Goal: Task Accomplishment & Management: Use online tool/utility

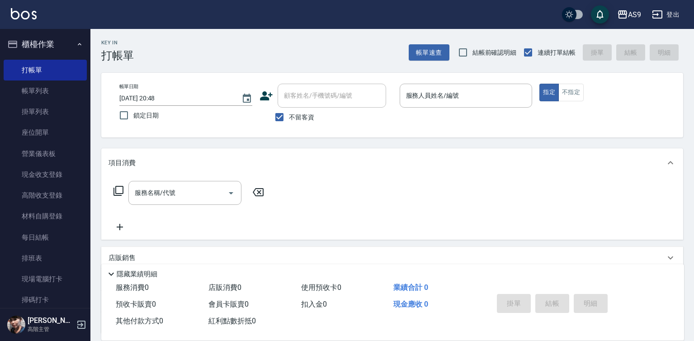
click at [440, 94] on div "服務人員姓名/編號 服務人員姓名/編號" at bounding box center [466, 96] width 133 height 24
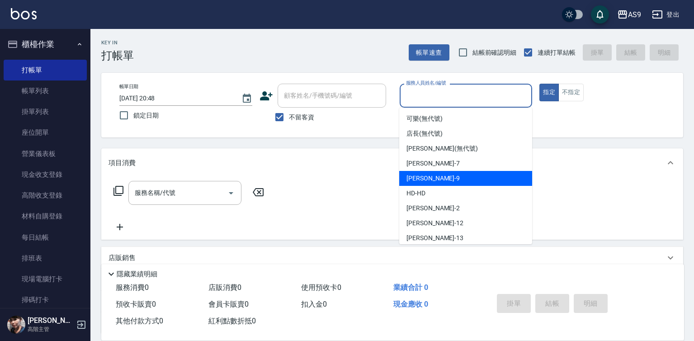
click at [427, 180] on span "[PERSON_NAME] -9" at bounding box center [433, 179] width 53 height 10
type input "[PERSON_NAME]-9"
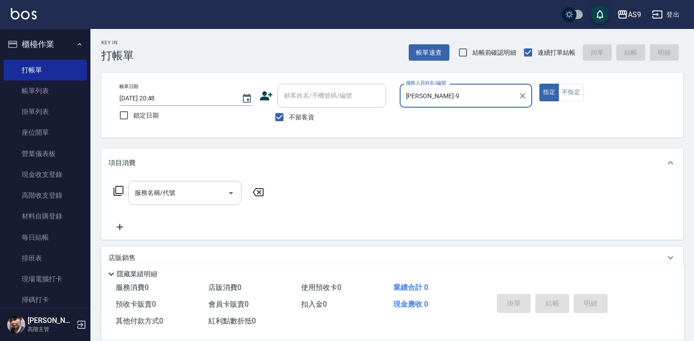
click at [188, 195] on input "服務名稱/代號" at bounding box center [178, 193] width 91 height 16
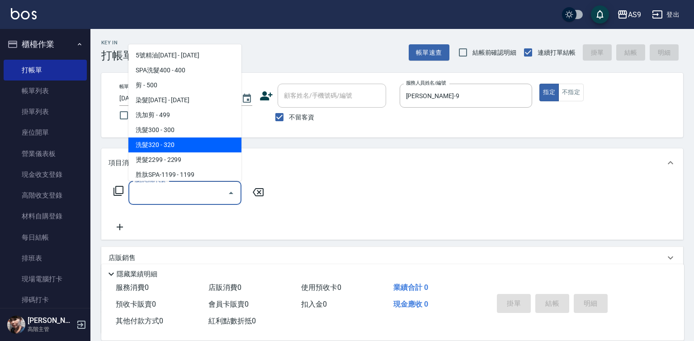
click at [169, 144] on span "洗髮320 - 320" at bounding box center [184, 145] width 113 height 15
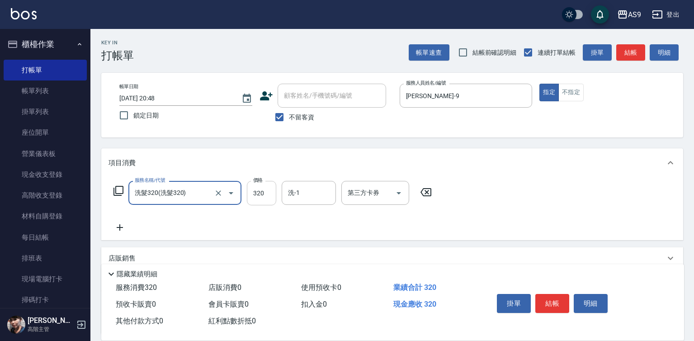
click at [262, 193] on input "320" at bounding box center [261, 193] width 29 height 24
type input "洗髮320"
click at [262, 193] on input "320" at bounding box center [261, 193] width 29 height 24
drag, startPoint x: 262, startPoint y: 193, endPoint x: 256, endPoint y: 189, distance: 7.5
click at [262, 193] on input "320" at bounding box center [261, 193] width 29 height 24
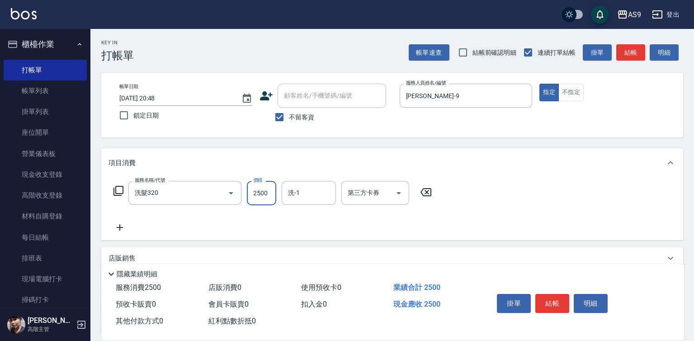
click at [266, 193] on input "2500" at bounding box center [261, 193] width 29 height 24
type input "250"
click at [556, 299] on button "結帳" at bounding box center [553, 303] width 34 height 19
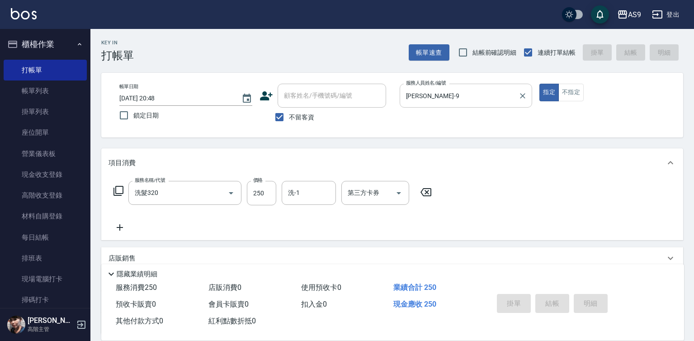
click at [442, 102] on input "[PERSON_NAME]-9" at bounding box center [459, 96] width 111 height 16
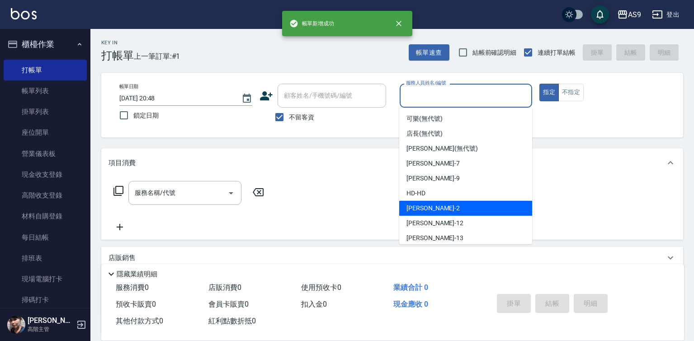
click at [431, 208] on span "[PERSON_NAME]蘭 -2" at bounding box center [433, 209] width 53 height 10
type input "[PERSON_NAME]蘭-2"
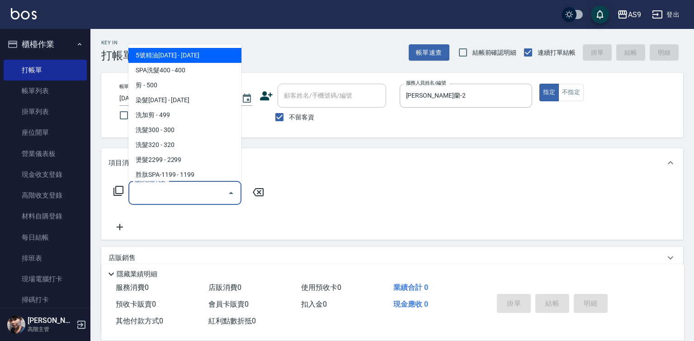
click at [171, 191] on input "服務名稱/代號" at bounding box center [178, 193] width 91 height 16
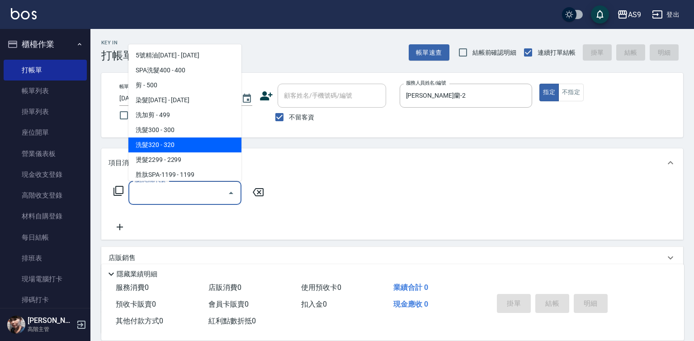
click at [163, 144] on span "洗髮320 - 320" at bounding box center [184, 145] width 113 height 15
type input "洗髮320"
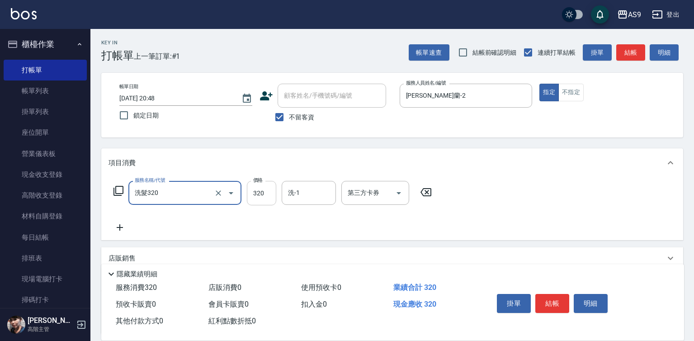
click at [257, 195] on input "320" at bounding box center [261, 193] width 29 height 24
click at [261, 195] on input "21820" at bounding box center [261, 193] width 29 height 24
type input "218"
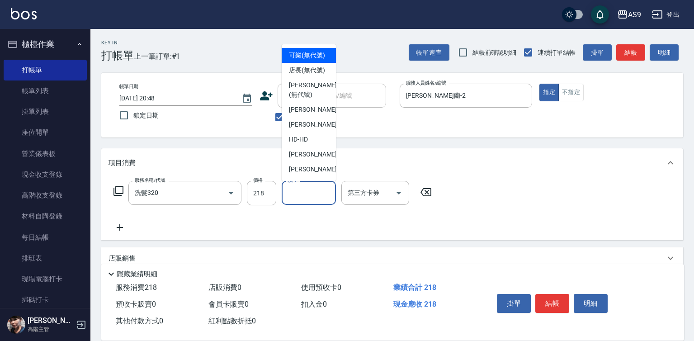
click at [294, 192] on div "洗-1 洗-1" at bounding box center [309, 193] width 54 height 24
click at [297, 75] on span "店長 (無代號)" at bounding box center [307, 71] width 36 height 10
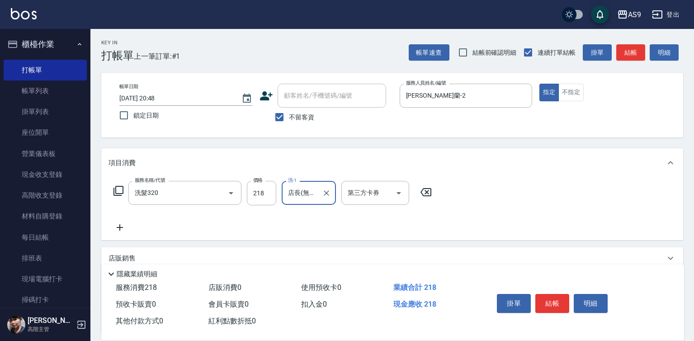
click at [304, 196] on input "店長(無代號)" at bounding box center [302, 193] width 33 height 16
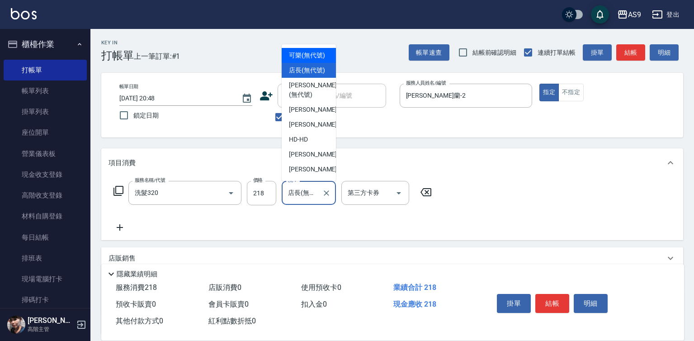
click at [293, 53] on span "可樂 (無代號)" at bounding box center [307, 56] width 36 height 10
type input "可樂(無代號)"
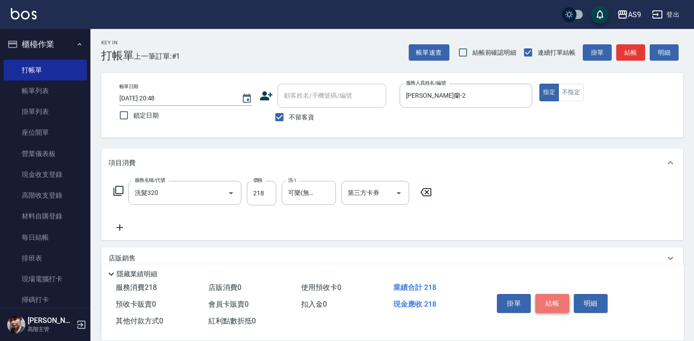
click at [558, 302] on button "結帳" at bounding box center [553, 303] width 34 height 19
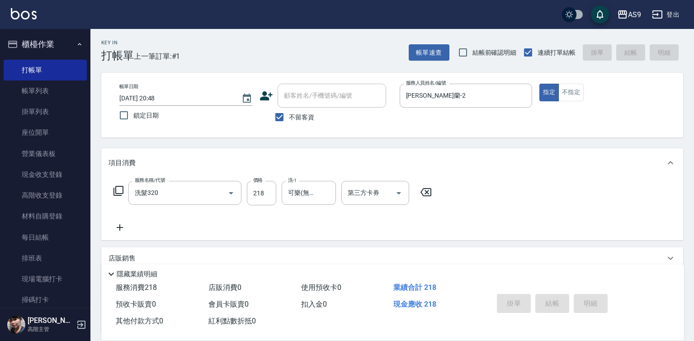
type input "[DATE] 20:49"
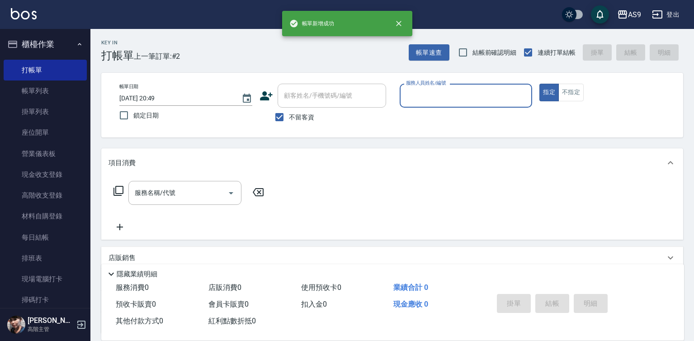
click at [435, 86] on label "服務人員姓名/編號" at bounding box center [426, 83] width 40 height 7
click at [435, 88] on input "服務人員姓名/編號" at bounding box center [466, 96] width 125 height 16
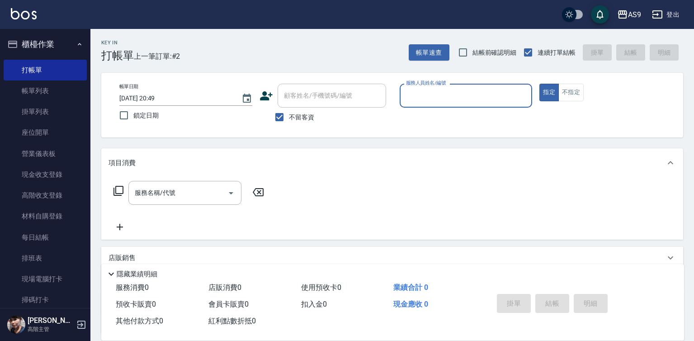
click at [425, 94] on input "服務人員姓名/編號" at bounding box center [466, 96] width 125 height 16
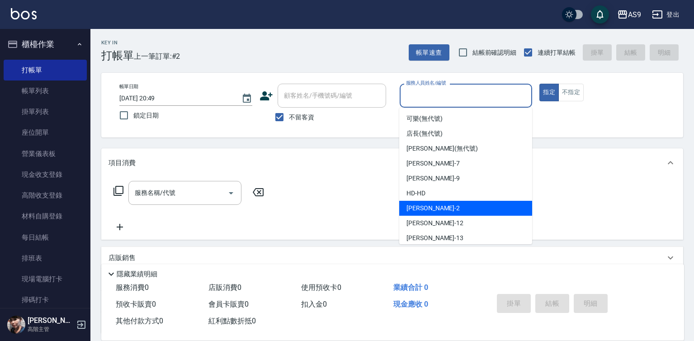
drag, startPoint x: 442, startPoint y: 207, endPoint x: 369, endPoint y: 208, distance: 72.8
click at [442, 207] on span "[PERSON_NAME]蘭 -2" at bounding box center [433, 209] width 53 height 10
type input "[PERSON_NAME]蘭-2"
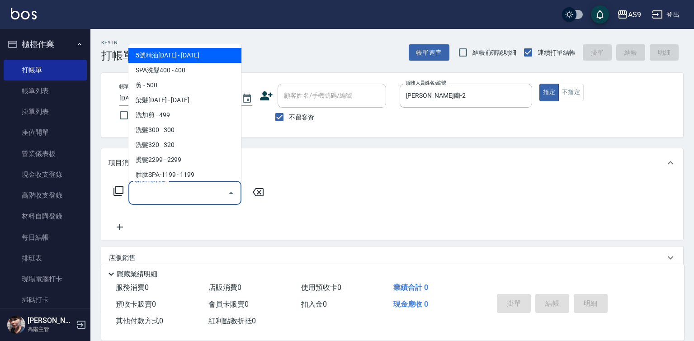
click at [206, 195] on input "服務名稱/代號" at bounding box center [178, 193] width 91 height 16
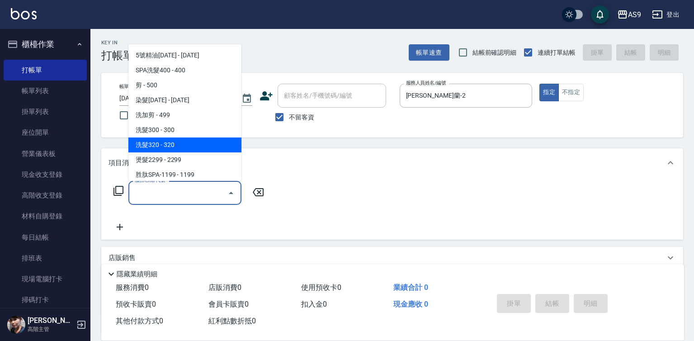
click at [176, 143] on span "洗髮320 - 320" at bounding box center [184, 145] width 113 height 15
type input "洗髮320"
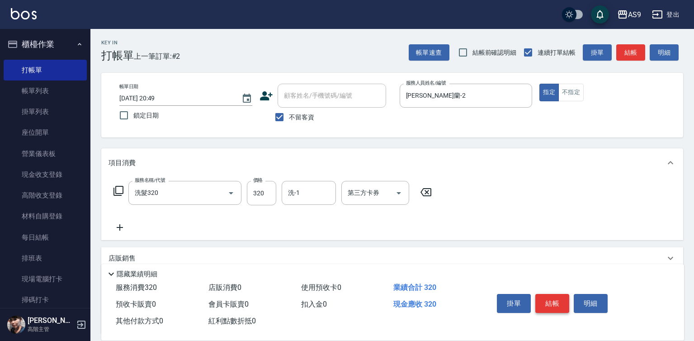
click at [541, 299] on button "結帳" at bounding box center [553, 303] width 34 height 19
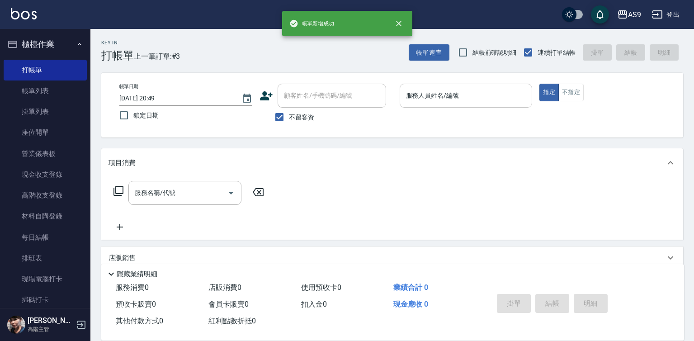
drag, startPoint x: 447, startPoint y: 81, endPoint x: 447, endPoint y: 88, distance: 6.8
click at [447, 85] on div "帳單日期 [DATE] 20:49 鎖定日期 顧客姓名/手機號碼/編號 顧客姓名/手機號碼/編號 不留客資 服務人員姓名/編號 服務人員姓名/編號 指定 不指定" at bounding box center [392, 105] width 582 height 65
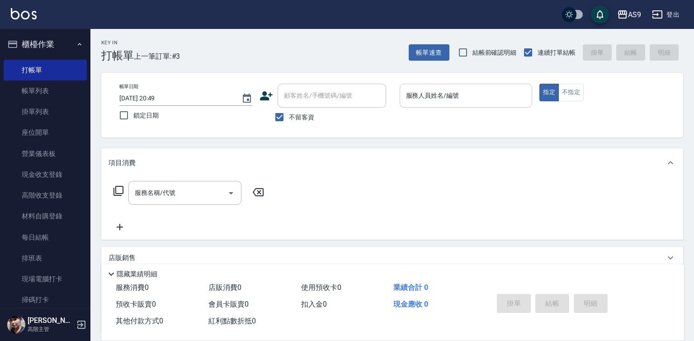
click at [434, 101] on input "服務人員姓名/編號" at bounding box center [466, 96] width 125 height 16
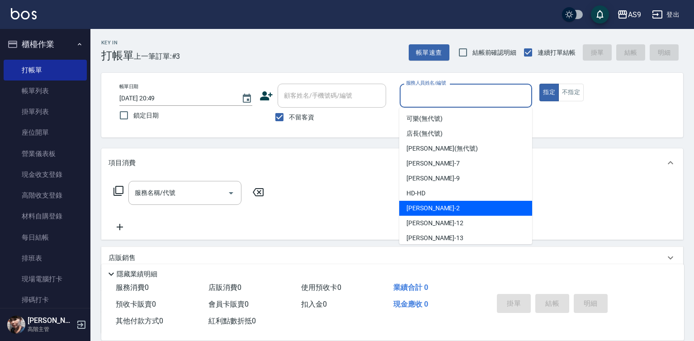
click at [441, 209] on span "[PERSON_NAME]蘭 -2" at bounding box center [433, 209] width 53 height 10
type input "[PERSON_NAME]蘭-2"
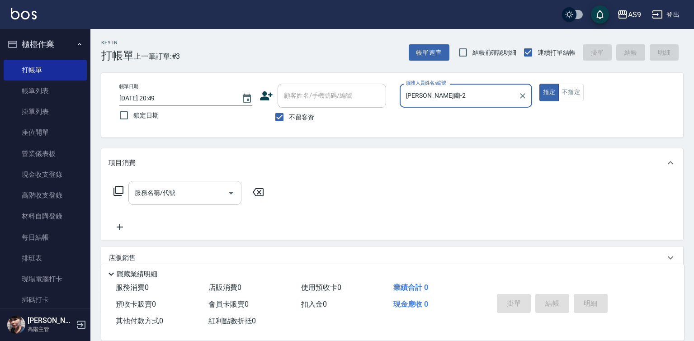
click at [204, 192] on input "服務名稱/代號" at bounding box center [178, 193] width 91 height 16
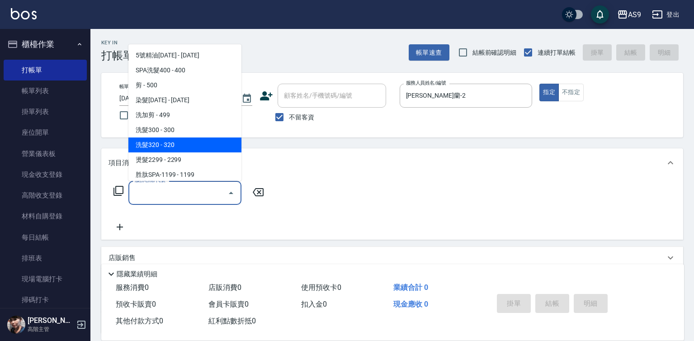
click at [188, 147] on span "洗髮320 - 320" at bounding box center [184, 145] width 113 height 15
type input "洗髮320"
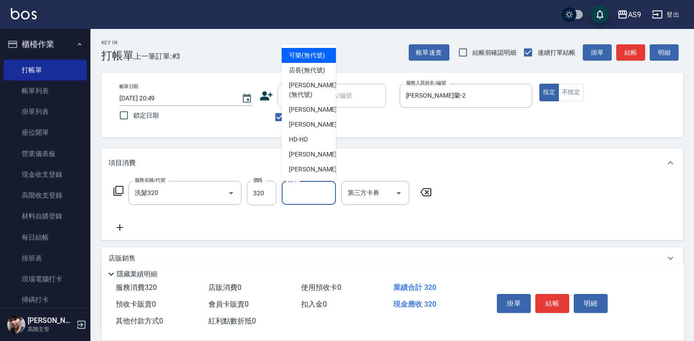
drag, startPoint x: 310, startPoint y: 194, endPoint x: 317, endPoint y: 161, distance: 33.3
click at [311, 193] on input "洗-1" at bounding box center [309, 193] width 46 height 16
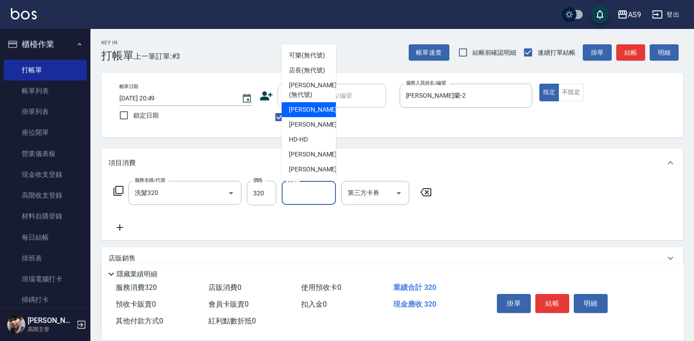
click at [315, 117] on div "Peggy -7" at bounding box center [309, 109] width 54 height 15
type input "Peggy-7"
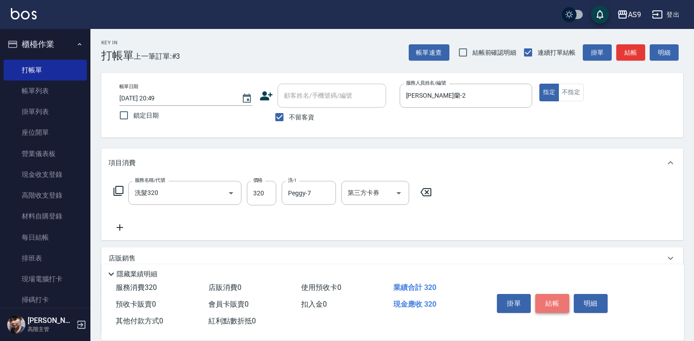
click at [541, 303] on button "結帳" at bounding box center [553, 303] width 34 height 19
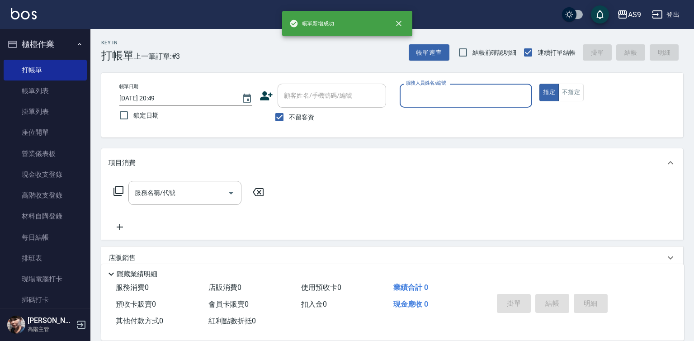
click at [435, 96] on input "服務人員姓名/編號" at bounding box center [466, 96] width 125 height 16
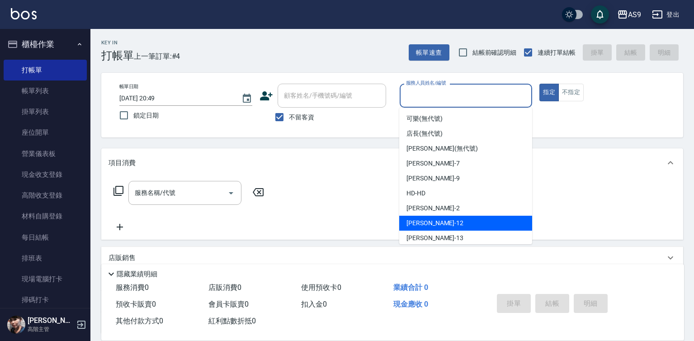
drag, startPoint x: 433, startPoint y: 222, endPoint x: 433, endPoint y: 217, distance: 5.0
click at [433, 223] on span "[PERSON_NAME]-12" at bounding box center [435, 224] width 57 height 10
click at [426, 100] on input "[PERSON_NAME]-12" at bounding box center [459, 96] width 111 height 16
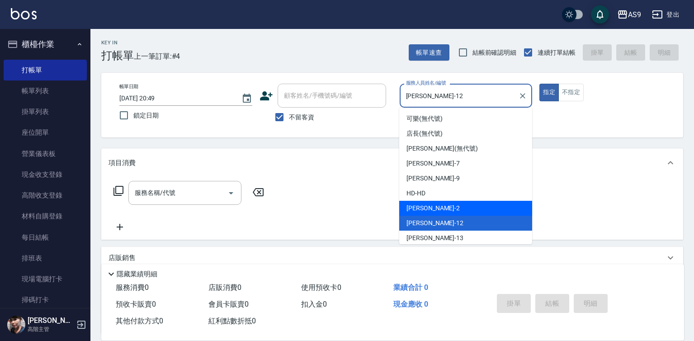
click at [433, 214] on div "[PERSON_NAME]蘭 -2" at bounding box center [465, 208] width 133 height 15
type input "[PERSON_NAME]蘭-2"
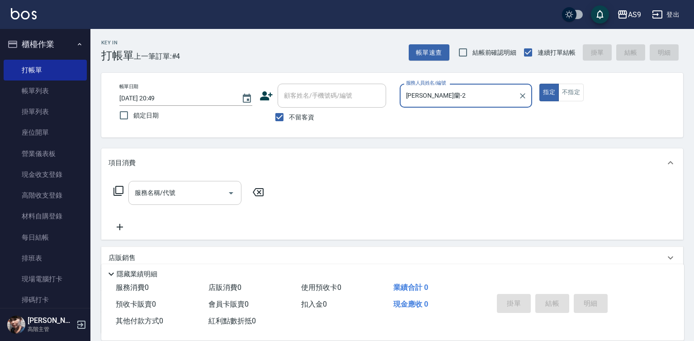
click at [205, 193] on input "服務名稱/代號" at bounding box center [178, 193] width 91 height 16
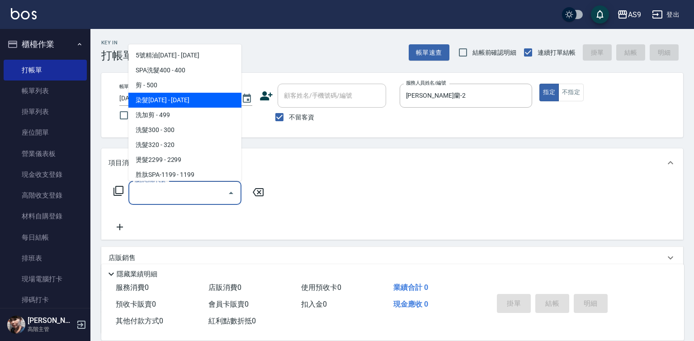
click at [178, 100] on span "染髮[DATE] - [DATE]" at bounding box center [184, 100] width 113 height 15
type input "染髮1500(染髮1500)"
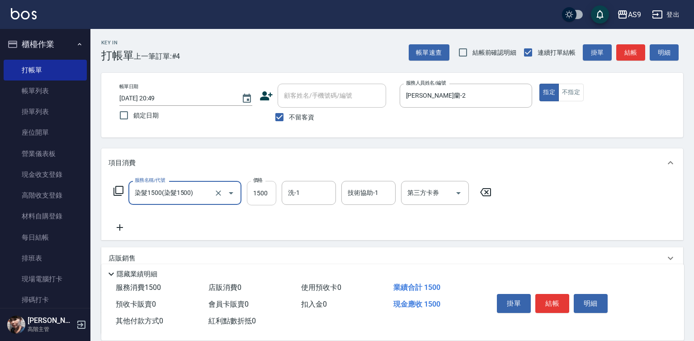
click at [260, 197] on input "1500" at bounding box center [261, 193] width 29 height 24
type input "2250"
click at [549, 296] on button "結帳" at bounding box center [553, 303] width 34 height 19
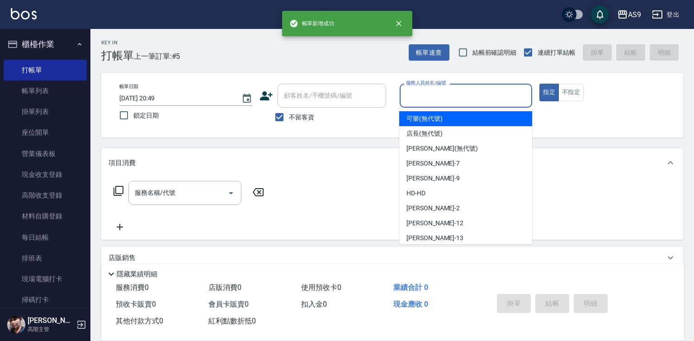
drag, startPoint x: 444, startPoint y: 90, endPoint x: 449, endPoint y: 107, distance: 17.6
click at [445, 95] on input "服務人員姓名/編號" at bounding box center [466, 96] width 125 height 16
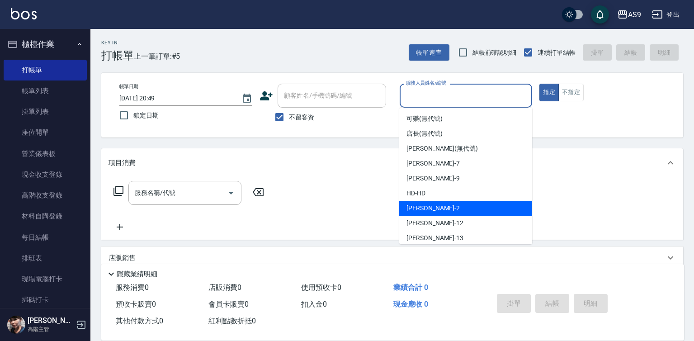
click at [443, 208] on span "[PERSON_NAME]蘭 -2" at bounding box center [433, 209] width 53 height 10
type input "[PERSON_NAME]蘭-2"
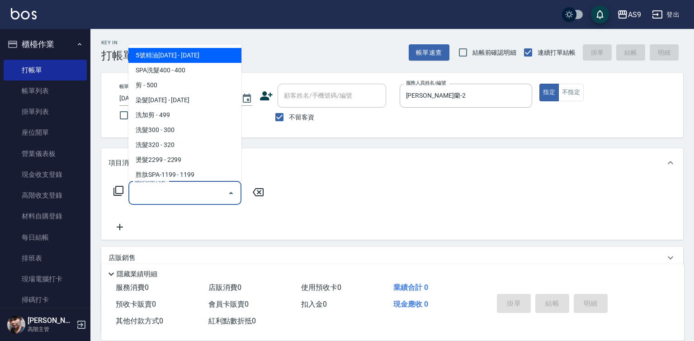
click at [211, 196] on input "服務名稱/代號" at bounding box center [178, 193] width 91 height 16
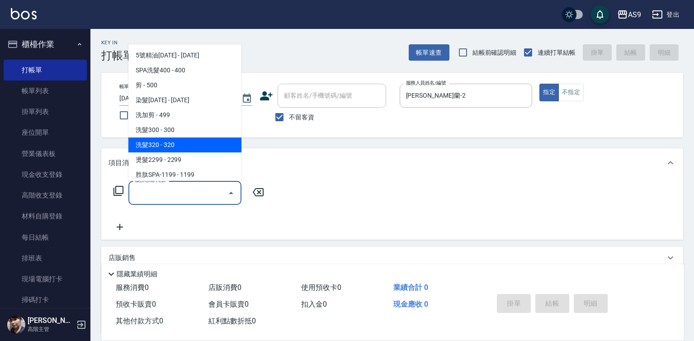
click at [184, 144] on span "洗髮320 - 320" at bounding box center [184, 145] width 113 height 15
type input "洗髮320"
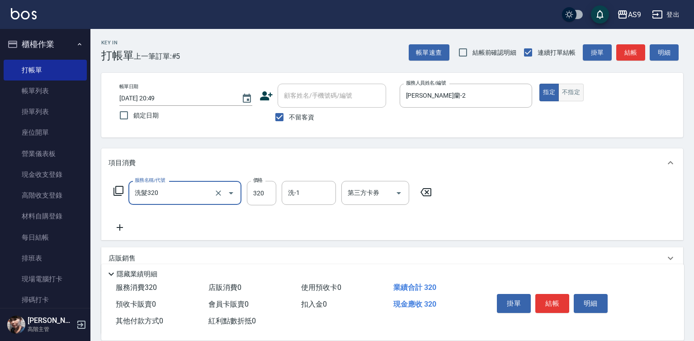
click at [579, 98] on button "不指定" at bounding box center [571, 93] width 25 height 18
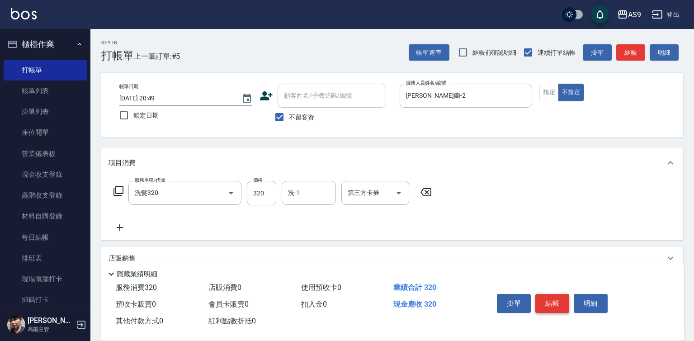
click at [556, 299] on button "結帳" at bounding box center [553, 303] width 34 height 19
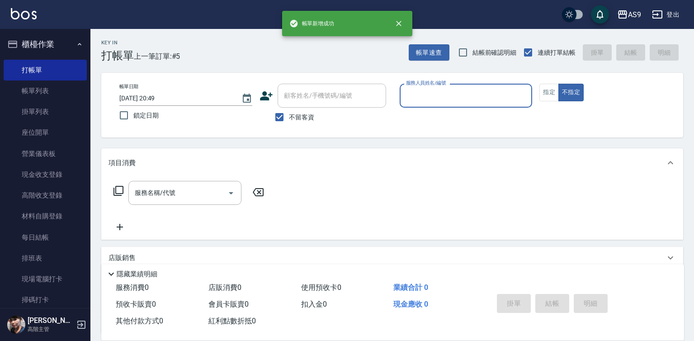
click at [451, 98] on input "服務人員姓名/編號" at bounding box center [466, 96] width 125 height 16
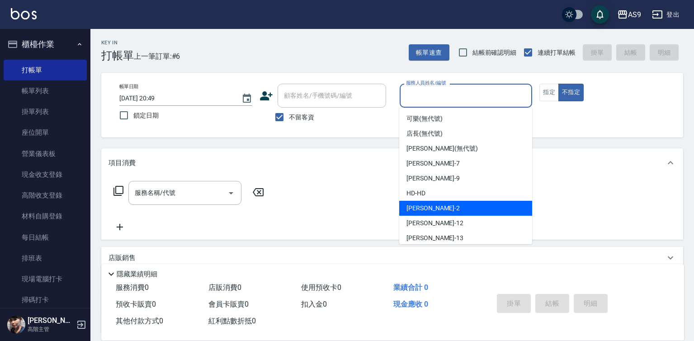
click at [449, 212] on div "[PERSON_NAME]蘭 -2" at bounding box center [465, 208] width 133 height 15
type input "[PERSON_NAME]蘭-2"
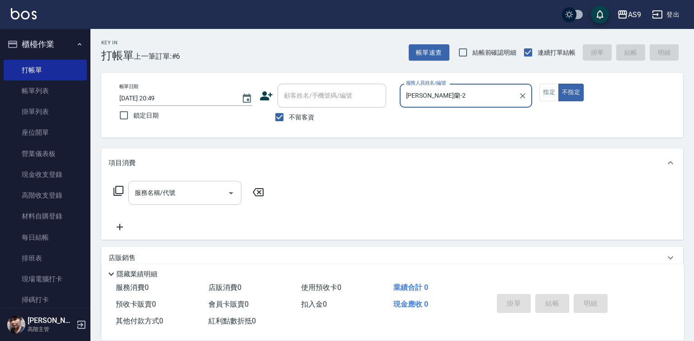
click at [189, 192] on input "服務名稱/代號" at bounding box center [178, 193] width 91 height 16
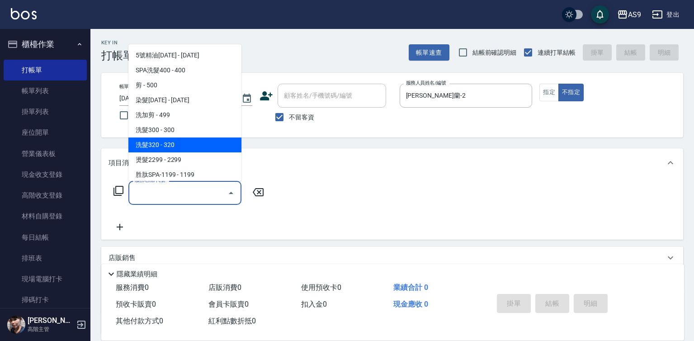
click at [161, 147] on span "洗髮320 - 320" at bounding box center [184, 145] width 113 height 15
type input "洗髮320"
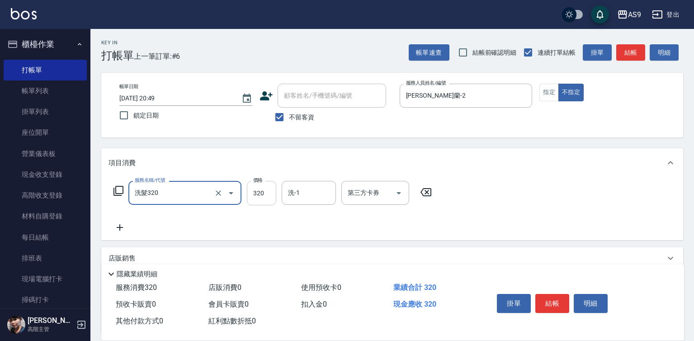
click at [264, 187] on input "320" at bounding box center [261, 193] width 29 height 24
type input "270"
click at [557, 295] on button "結帳" at bounding box center [553, 303] width 34 height 19
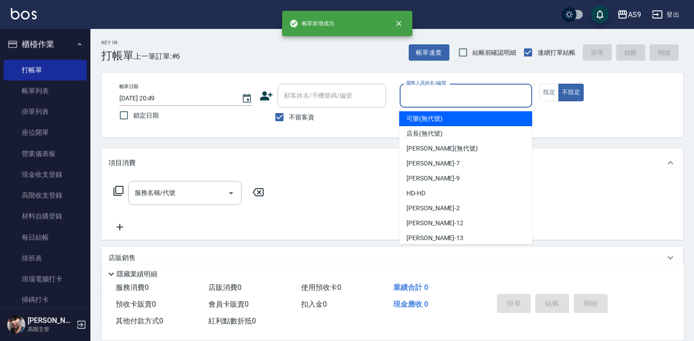
drag, startPoint x: 437, startPoint y: 95, endPoint x: 442, endPoint y: 176, distance: 80.7
click at [437, 96] on input "服務人員姓名/編號" at bounding box center [466, 96] width 125 height 16
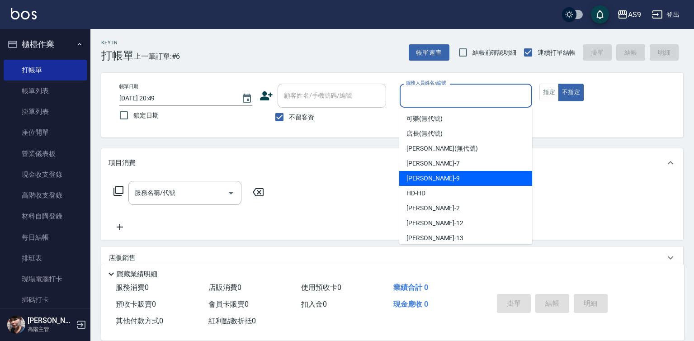
click at [437, 166] on div "Peggy -7" at bounding box center [465, 163] width 133 height 15
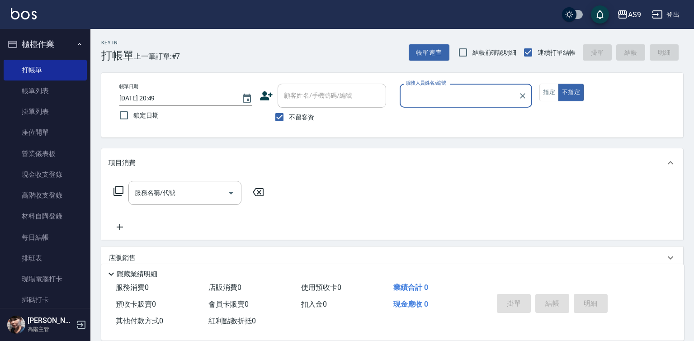
type input "Peggy-7"
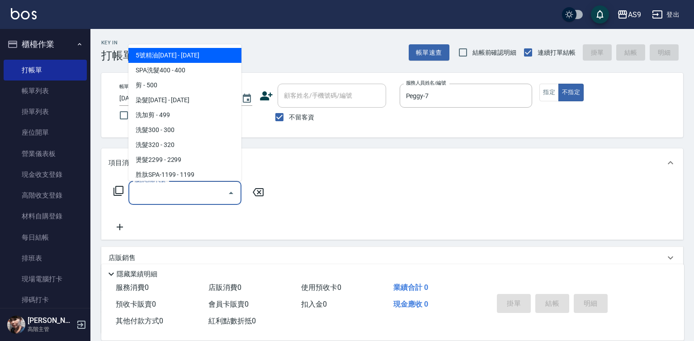
click at [204, 192] on input "服務名稱/代號" at bounding box center [178, 193] width 91 height 16
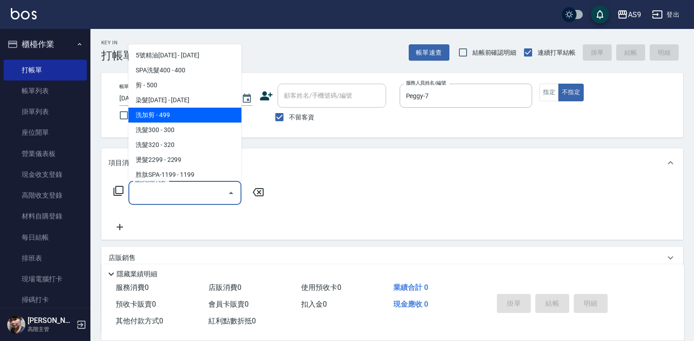
click at [177, 120] on span "洗加剪 - 499" at bounding box center [184, 115] width 113 height 15
type input "洗加剪(洗加剪)"
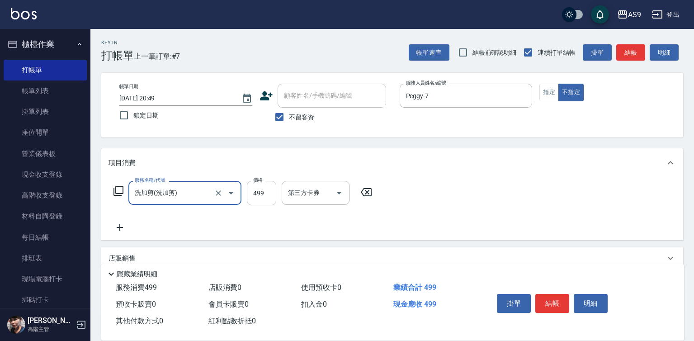
click at [267, 190] on input "499" at bounding box center [261, 193] width 29 height 24
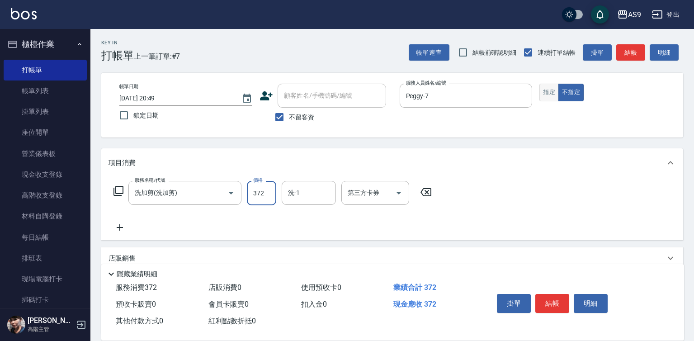
type input "372"
click at [551, 92] on button "指定" at bounding box center [549, 93] width 19 height 18
click at [548, 295] on button "結帳" at bounding box center [553, 303] width 34 height 19
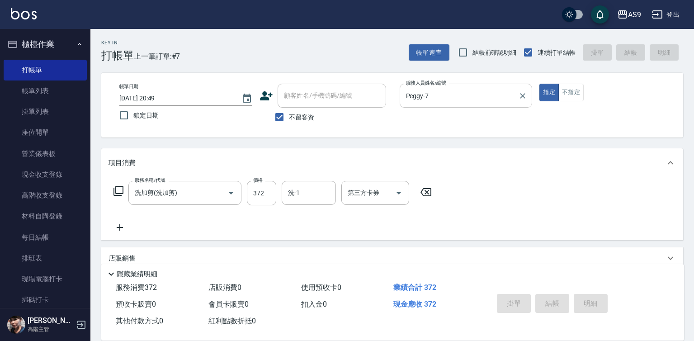
type input "[DATE] 20:50"
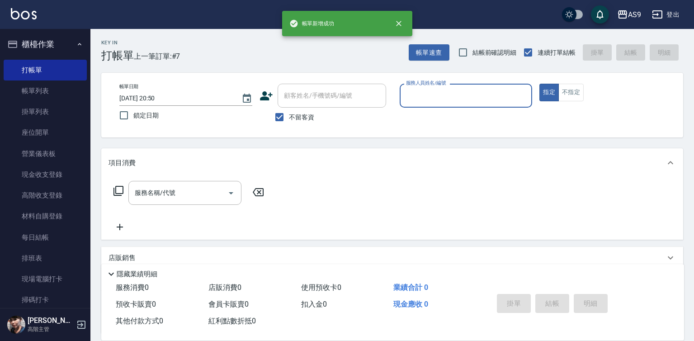
click at [467, 98] on input "服務人員姓名/編號" at bounding box center [466, 96] width 125 height 16
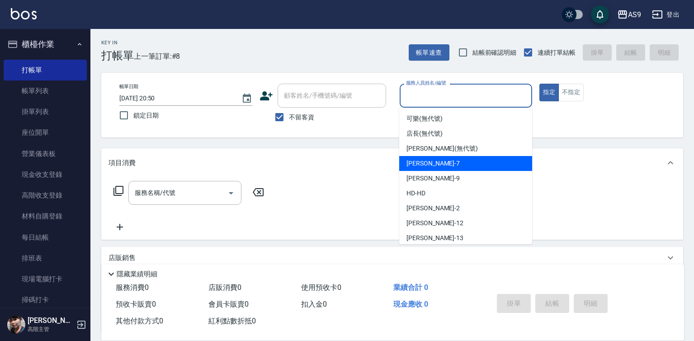
click at [439, 166] on div "Peggy -7" at bounding box center [465, 163] width 133 height 15
type input "Peggy-7"
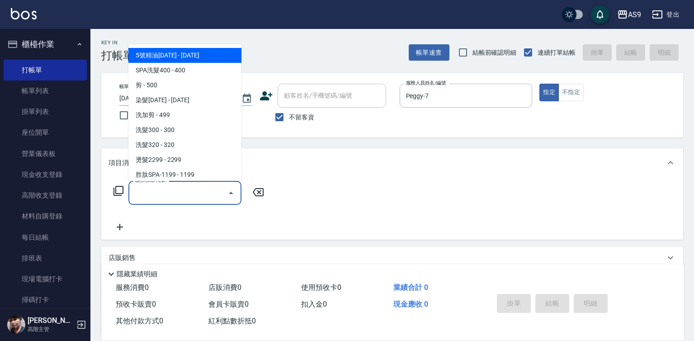
click at [217, 195] on input "服務名稱/代號" at bounding box center [178, 193] width 91 height 16
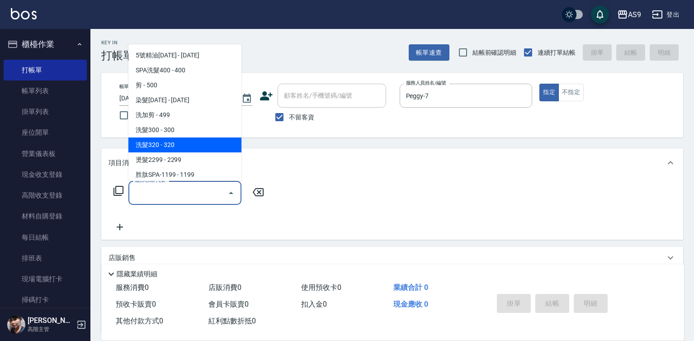
click at [184, 146] on span "洗髮320 - 320" at bounding box center [184, 145] width 113 height 15
type input "洗髮320"
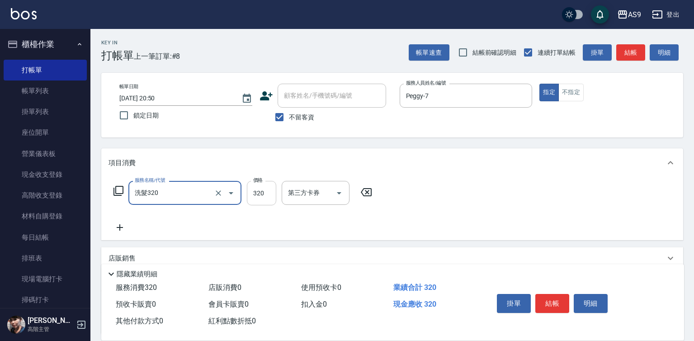
click at [268, 200] on input "320" at bounding box center [261, 193] width 29 height 24
click at [269, 198] on input "320" at bounding box center [261, 193] width 29 height 24
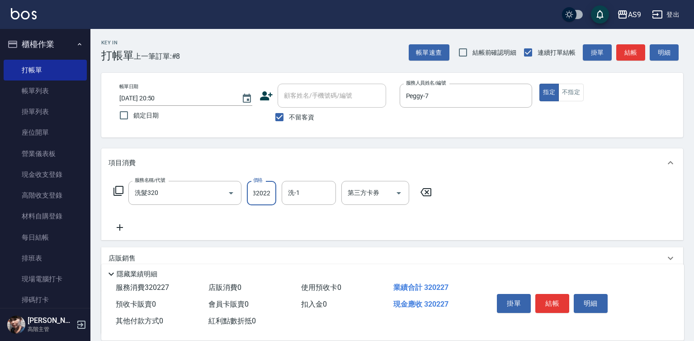
scroll to position [0, 5]
click at [268, 197] on input "320227" at bounding box center [261, 193] width 29 height 24
type input "227"
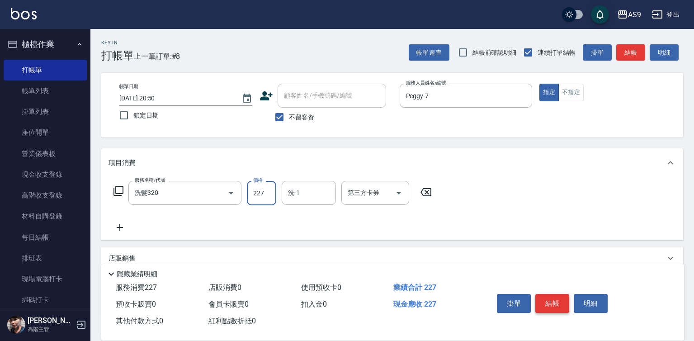
click at [552, 296] on button "結帳" at bounding box center [553, 303] width 34 height 19
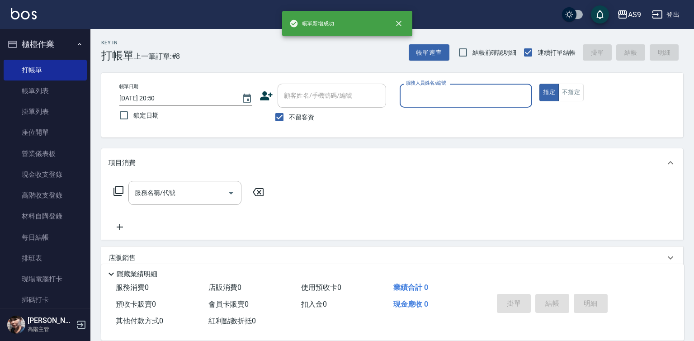
click at [455, 101] on input "服務人員姓名/編號" at bounding box center [466, 96] width 125 height 16
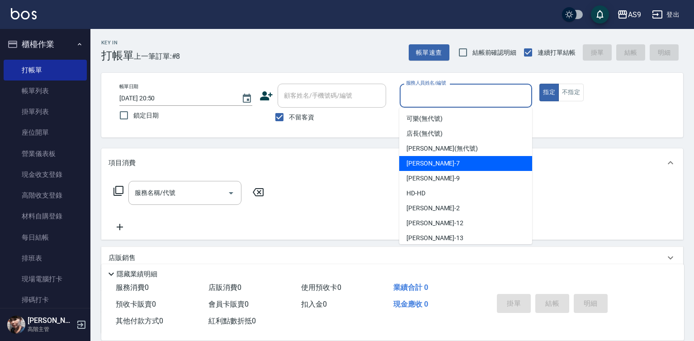
click at [449, 164] on div "Peggy -7" at bounding box center [465, 163] width 133 height 15
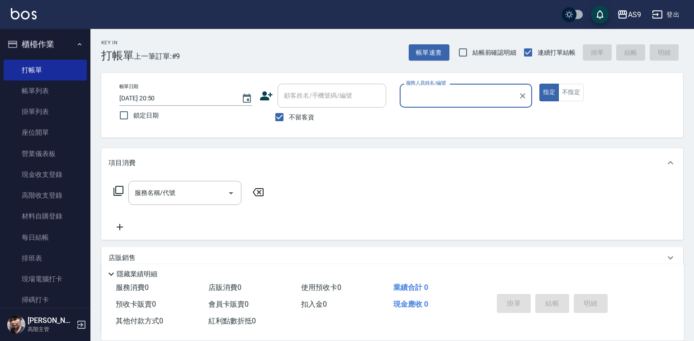
type input "Peggy-7"
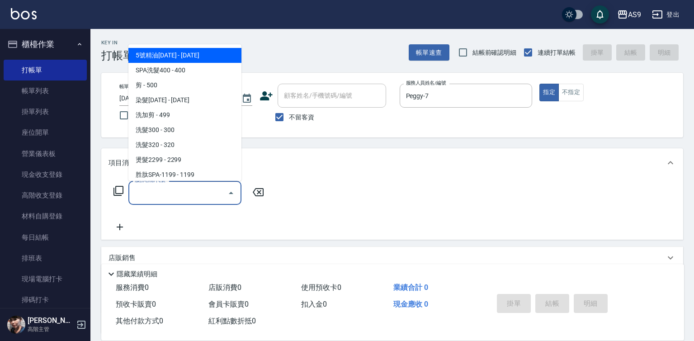
click at [195, 193] on input "服務名稱/代號" at bounding box center [178, 193] width 91 height 16
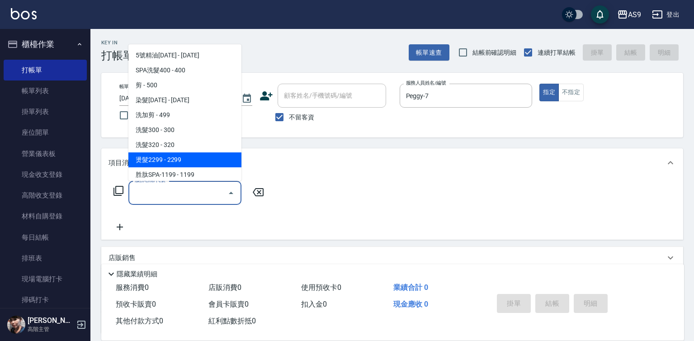
scroll to position [136, 0]
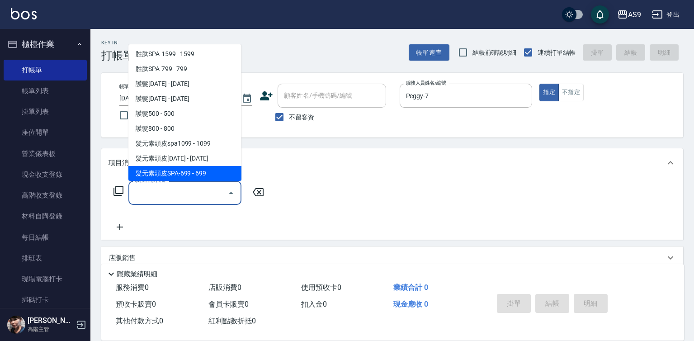
click at [214, 175] on span "髮元素頭皮SPA-699 - 699" at bounding box center [184, 173] width 113 height 15
type input "髮元素頭皮SPA-699(髮元素頭皮SPA-699)"
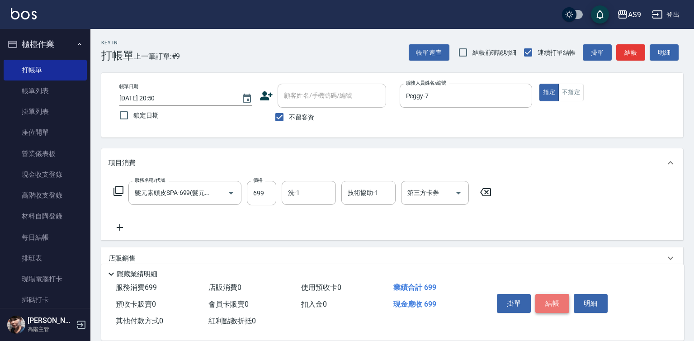
click at [557, 300] on button "結帳" at bounding box center [553, 303] width 34 height 19
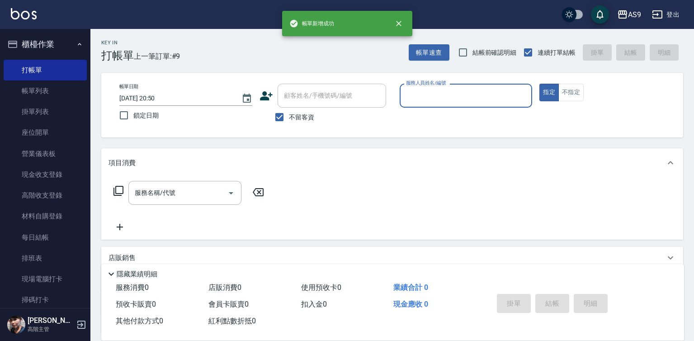
click at [436, 99] on input "服務人員姓名/編號" at bounding box center [466, 96] width 125 height 16
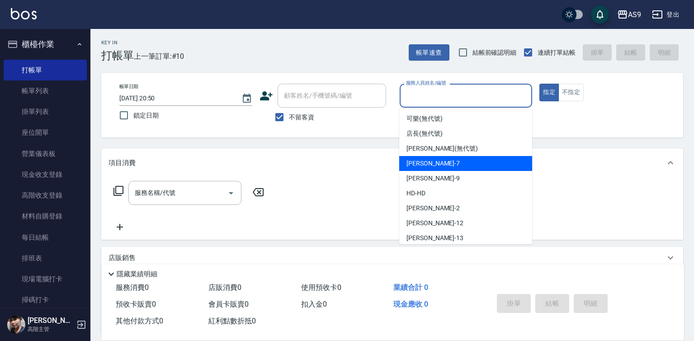
click at [448, 167] on div "Peggy -7" at bounding box center [465, 163] width 133 height 15
type input "Peggy-7"
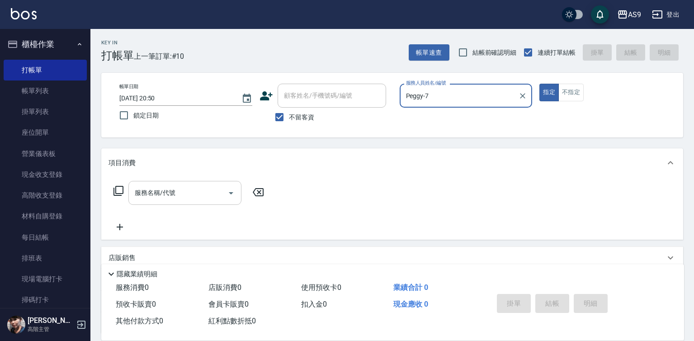
click at [192, 197] on input "服務名稱/代號" at bounding box center [178, 193] width 91 height 16
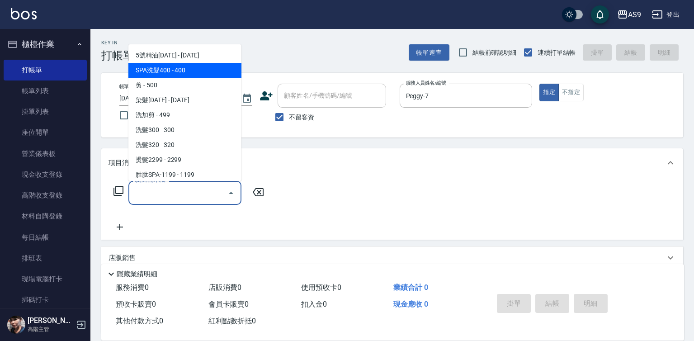
click at [191, 69] on span "SPA洗髮400 - 400" at bounding box center [184, 70] width 113 height 15
type input "SPA洗髮400(SPA洗髮400)"
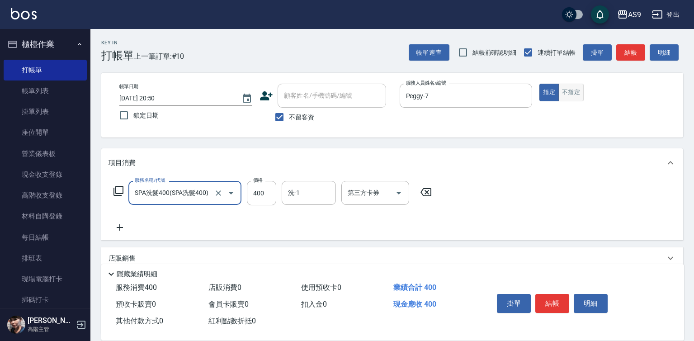
click at [573, 93] on button "不指定" at bounding box center [571, 93] width 25 height 18
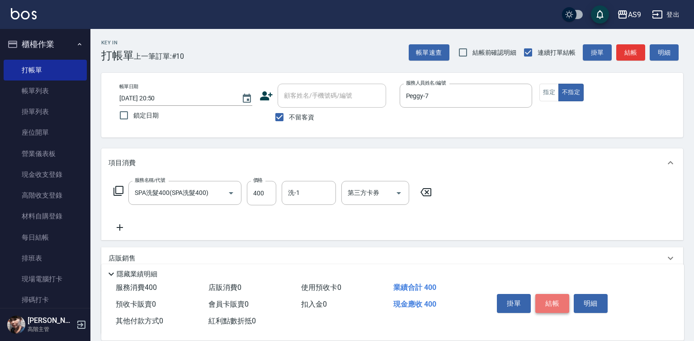
click at [555, 303] on button "結帳" at bounding box center [553, 303] width 34 height 19
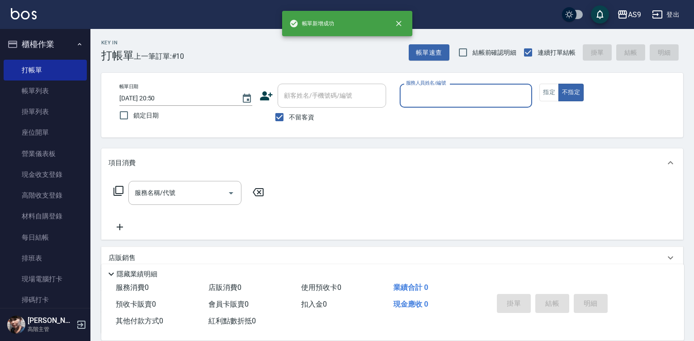
click at [437, 99] on input "服務人員姓名/編號" at bounding box center [466, 96] width 125 height 16
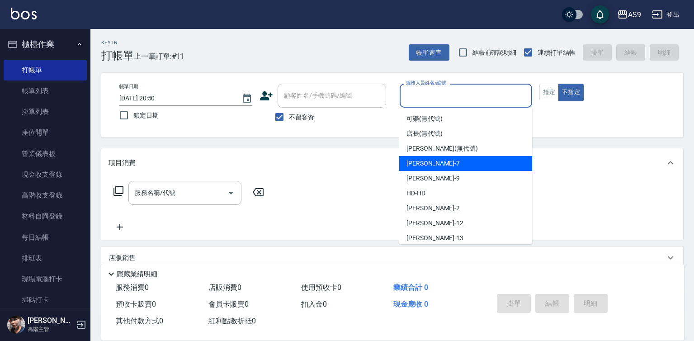
click at [429, 161] on span "Peggy -7" at bounding box center [433, 164] width 53 height 10
type input "Peggy-7"
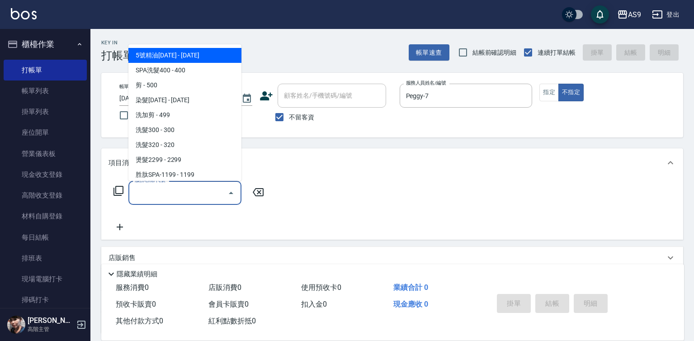
click at [204, 194] on input "服務名稱/代號" at bounding box center [178, 193] width 91 height 16
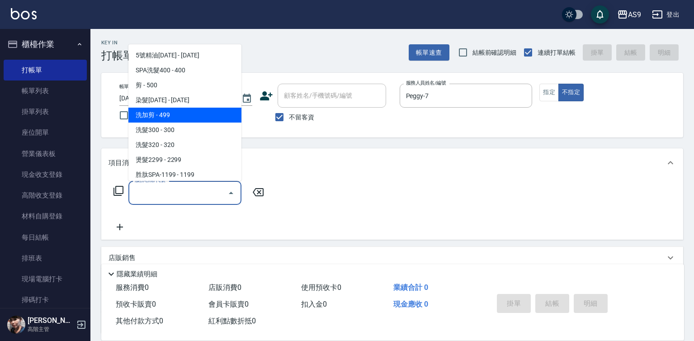
drag, startPoint x: 176, startPoint y: 116, endPoint x: 349, endPoint y: 226, distance: 205.6
click at [176, 116] on span "洗加剪 - 499" at bounding box center [184, 115] width 113 height 15
type input "洗加剪(洗加剪)"
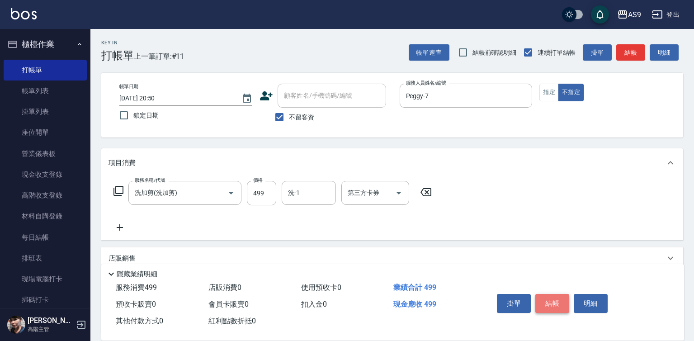
click at [562, 300] on button "結帳" at bounding box center [553, 303] width 34 height 19
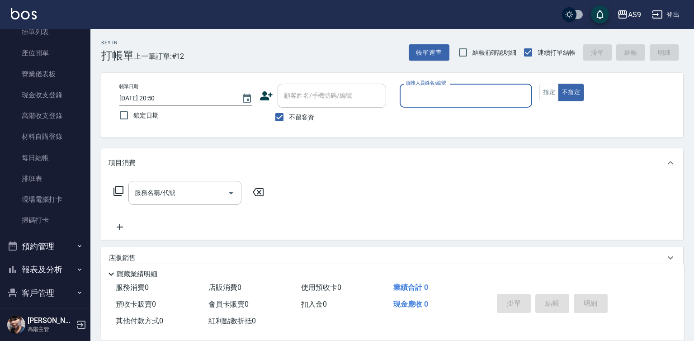
scroll to position [180, 0]
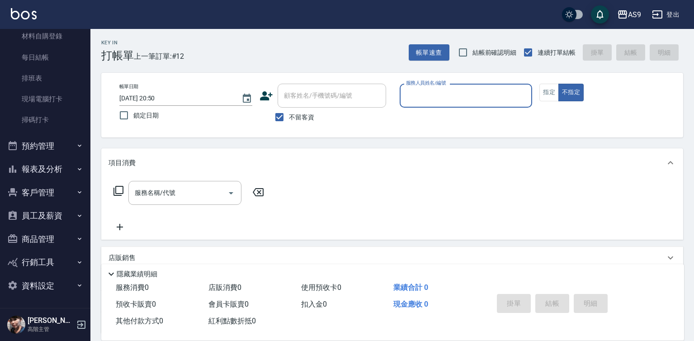
click at [60, 167] on button "報表及分析" at bounding box center [45, 169] width 83 height 24
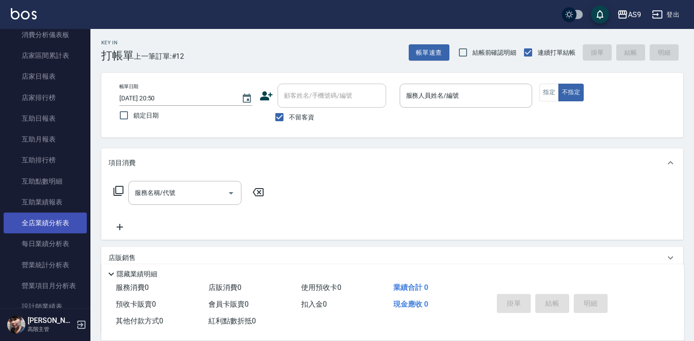
scroll to position [542, 0]
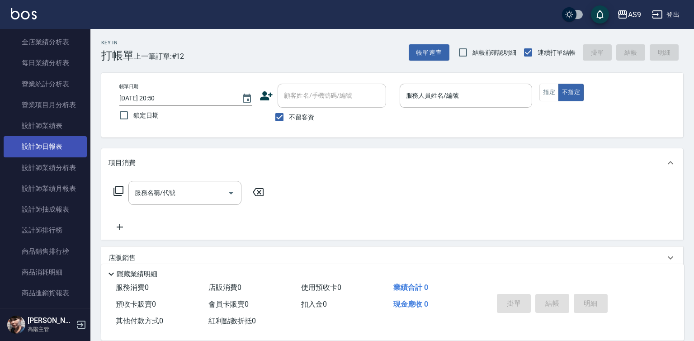
click at [53, 143] on link "設計師日報表" at bounding box center [45, 146] width 83 height 21
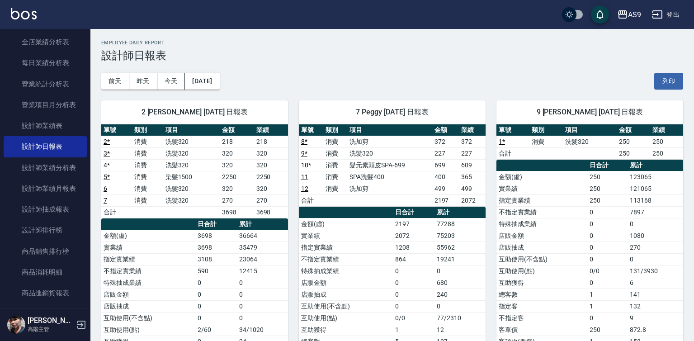
click at [303, 189] on link "12" at bounding box center [304, 188] width 7 height 7
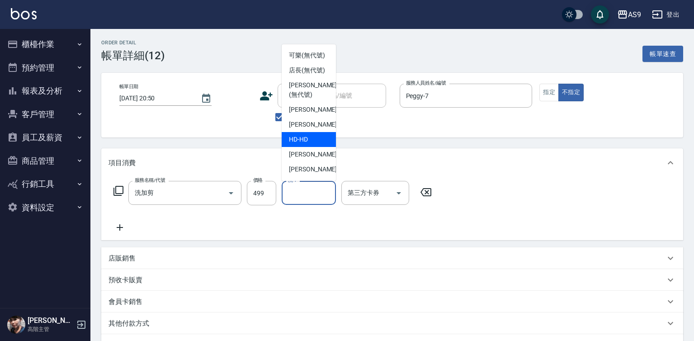
scroll to position [45, 0]
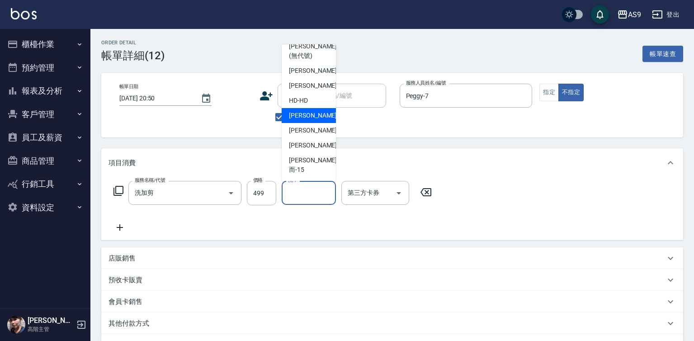
click at [311, 120] on span "[PERSON_NAME]蘭 -2" at bounding box center [315, 116] width 53 height 10
type input "[PERSON_NAME]蘭-2"
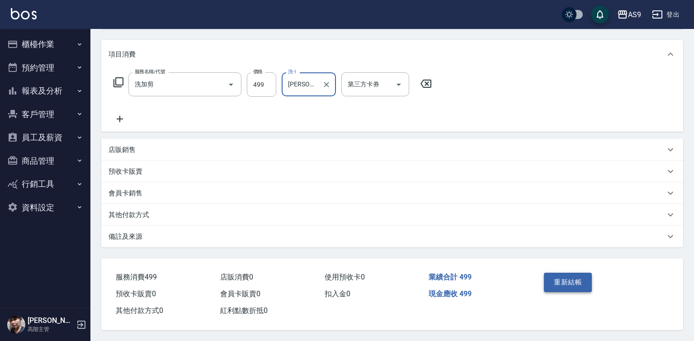
scroll to position [113, 0]
click at [563, 283] on button "重新結帳" at bounding box center [568, 282] width 48 height 19
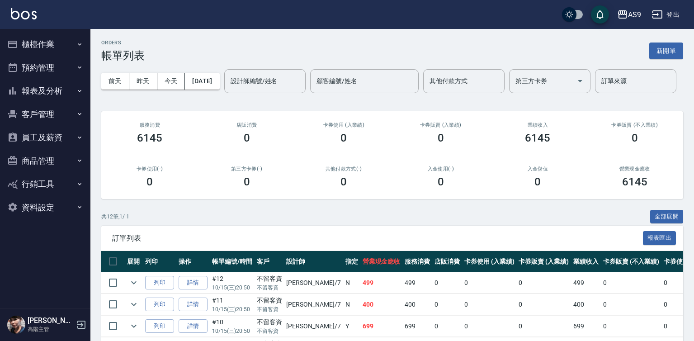
click at [63, 51] on button "櫃檯作業" at bounding box center [45, 45] width 83 height 24
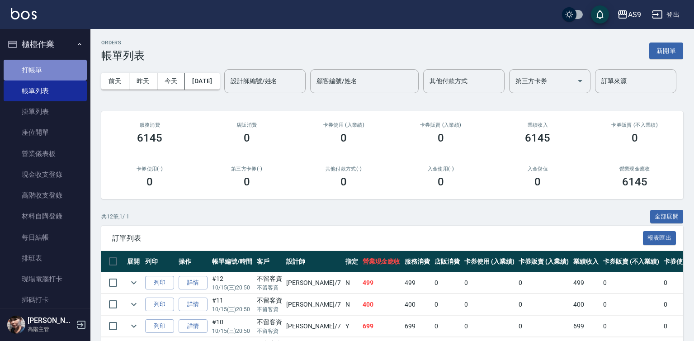
click at [50, 68] on link "打帳單" at bounding box center [45, 70] width 83 height 21
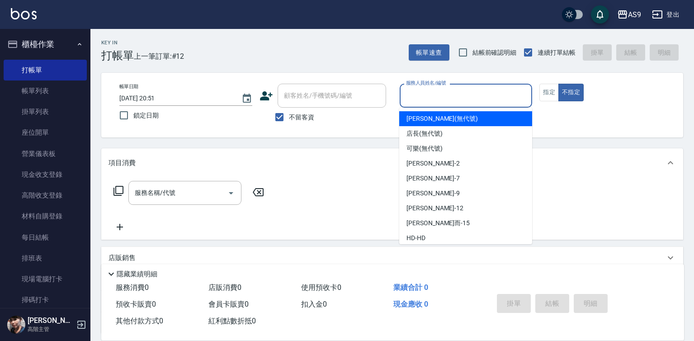
click at [463, 100] on input "服務人員姓名/編號" at bounding box center [466, 96] width 125 height 16
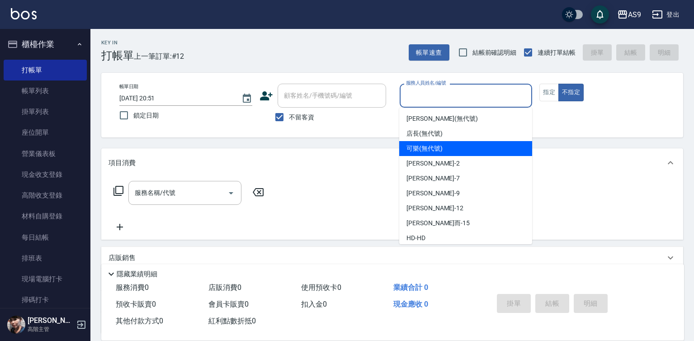
click at [441, 152] on span "可樂 (無代號)" at bounding box center [425, 149] width 36 height 10
type input "可樂(無代號)"
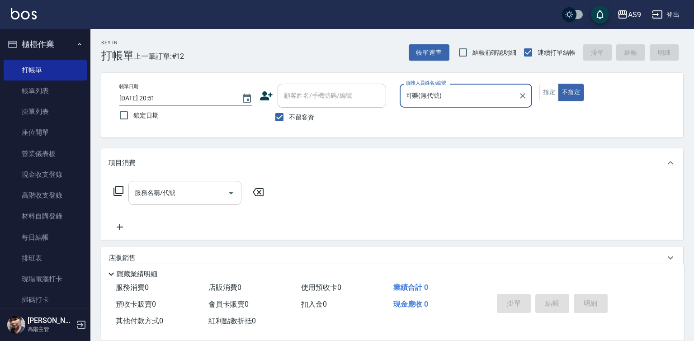
click at [177, 189] on input "服務名稱/代號" at bounding box center [178, 193] width 91 height 16
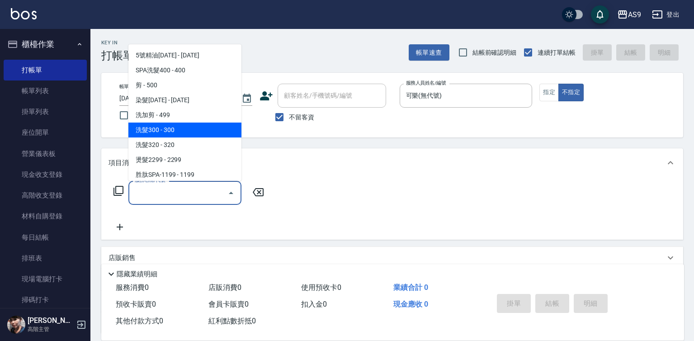
click at [166, 132] on span "洗髮300 - 300" at bounding box center [184, 130] width 113 height 15
type input "洗髮300(洗 髮300)"
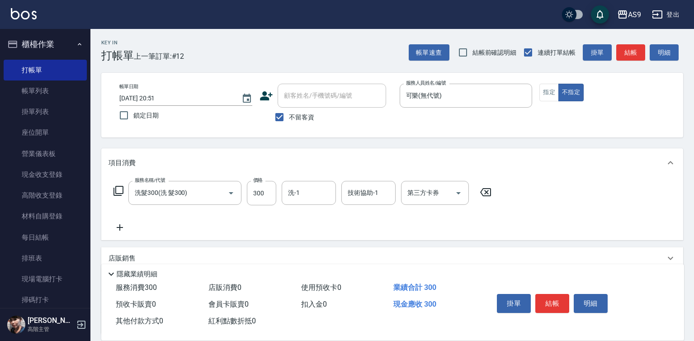
click at [547, 290] on div "掛單 結帳 明細" at bounding box center [553, 304] width 118 height 29
click at [553, 298] on button "結帳" at bounding box center [553, 303] width 34 height 19
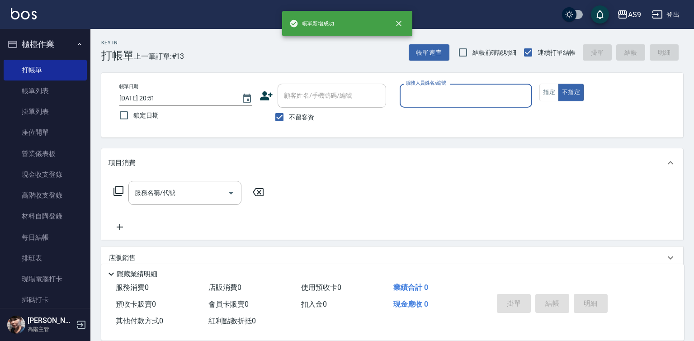
click at [433, 105] on div "服務人員姓名/編號" at bounding box center [466, 96] width 133 height 24
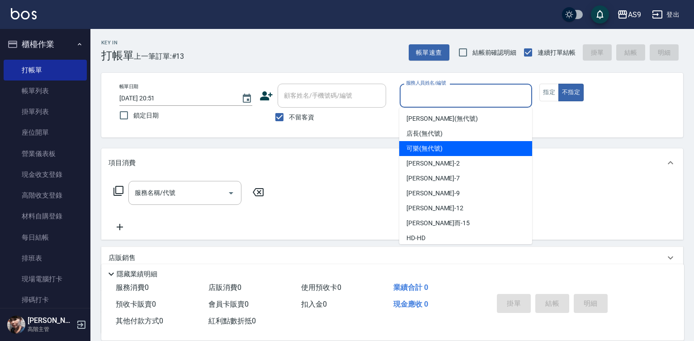
click at [428, 150] on span "可樂 (無代號)" at bounding box center [425, 149] width 36 height 10
type input "可樂(無代號)"
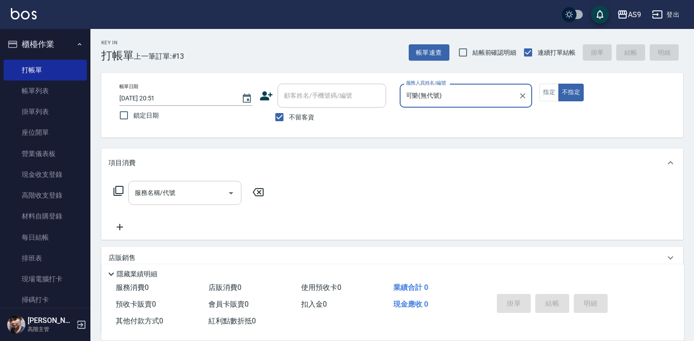
click at [192, 191] on input "服務名稱/代號" at bounding box center [178, 193] width 91 height 16
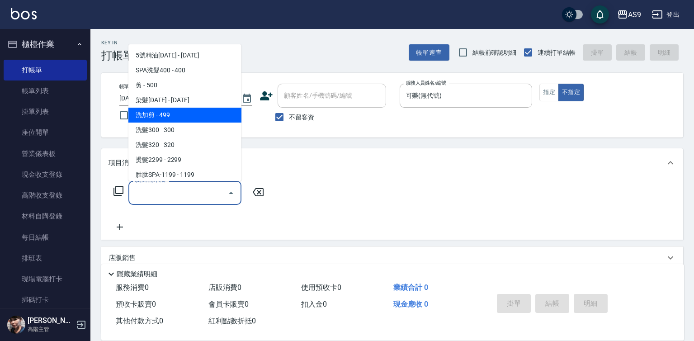
click at [175, 114] on span "洗加剪 - 499" at bounding box center [184, 115] width 113 height 15
type input "洗加剪(洗加剪)"
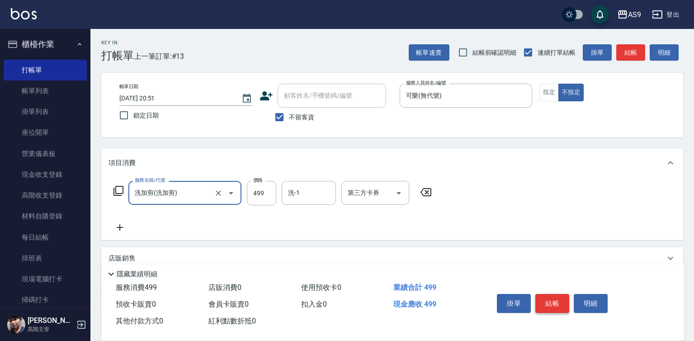
click at [548, 303] on button "結帳" at bounding box center [553, 303] width 34 height 19
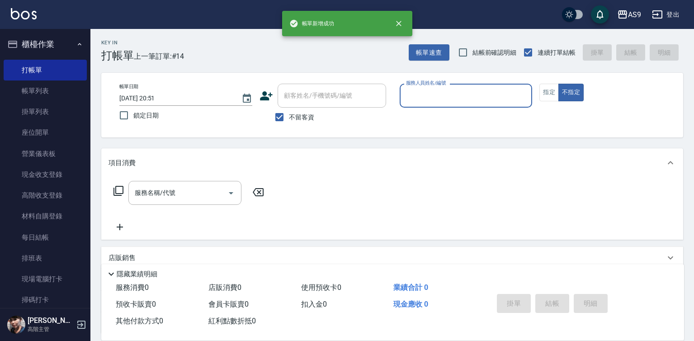
drag, startPoint x: 437, startPoint y: 86, endPoint x: 433, endPoint y: 95, distance: 9.6
click at [435, 89] on div "服務人員姓名/編號 服務人員姓名/編號" at bounding box center [466, 96] width 133 height 24
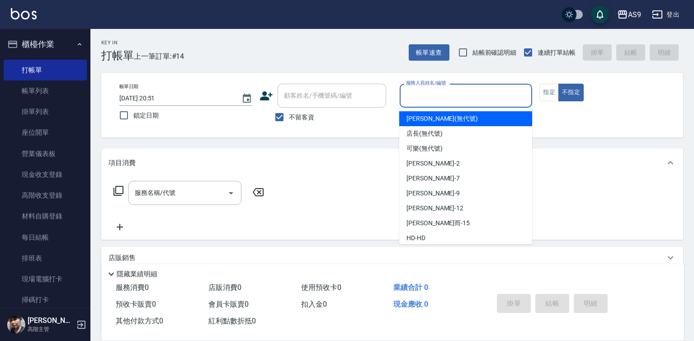
click at [428, 92] on input "服務人員姓名/編號" at bounding box center [466, 96] width 125 height 16
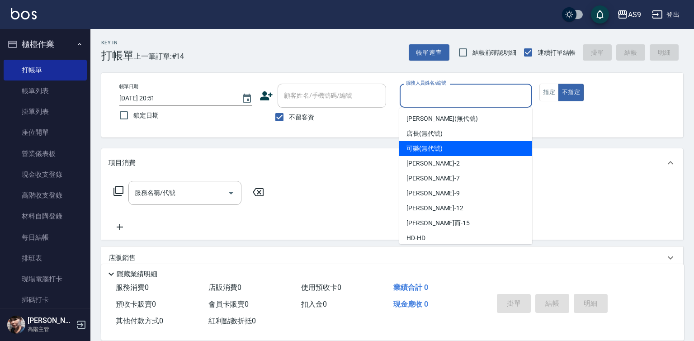
click at [429, 149] on span "可樂 (無代號)" at bounding box center [425, 149] width 36 height 10
type input "可樂(無代號)"
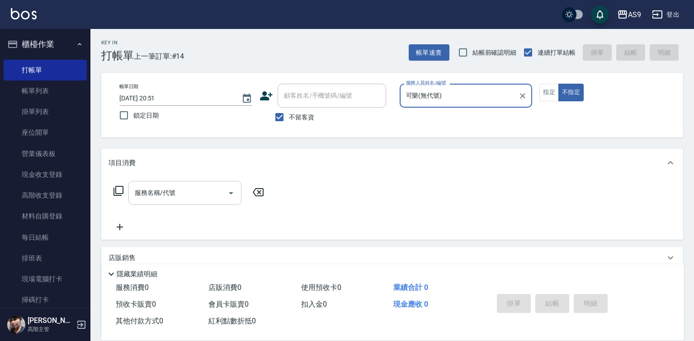
drag, startPoint x: 183, startPoint y: 193, endPoint x: 182, endPoint y: 188, distance: 5.4
click at [182, 192] on input "服務名稱/代號" at bounding box center [178, 193] width 91 height 16
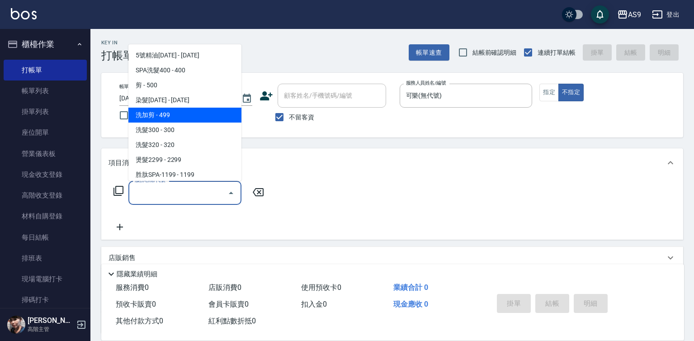
click at [172, 117] on span "洗加剪 - 499" at bounding box center [184, 115] width 113 height 15
type input "洗加剪(洗加剪)"
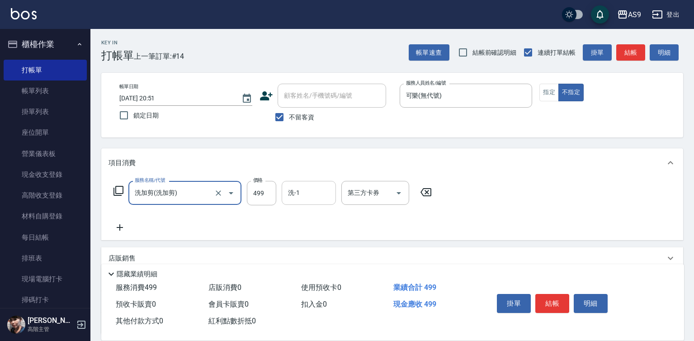
click at [284, 198] on div "洗-1" at bounding box center [309, 193] width 54 height 24
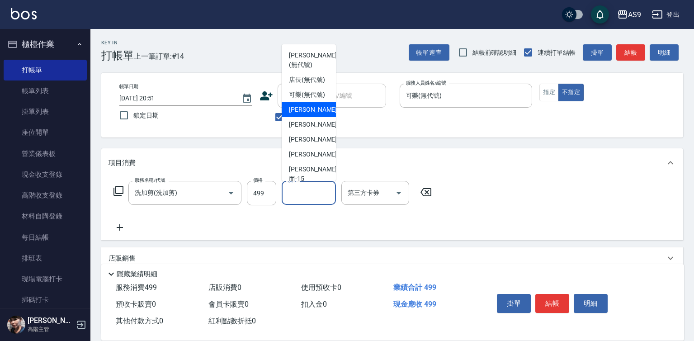
click at [303, 114] on span "[PERSON_NAME]蘭 -2" at bounding box center [315, 110] width 53 height 10
type input "[PERSON_NAME]蘭-2"
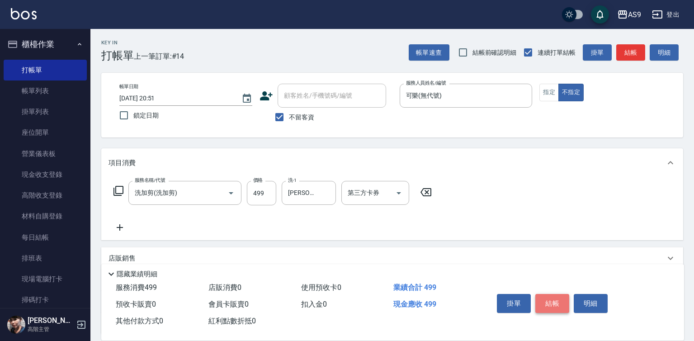
click at [547, 303] on button "結帳" at bounding box center [553, 303] width 34 height 19
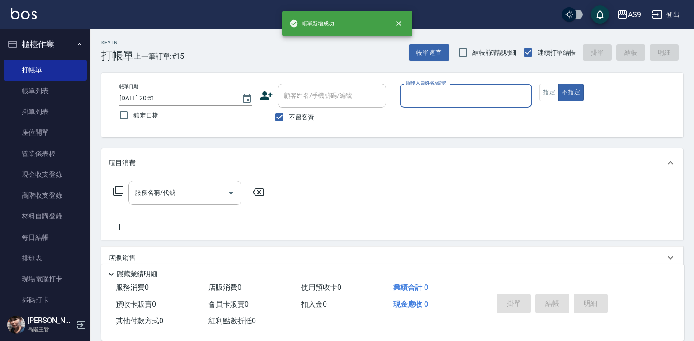
drag, startPoint x: 437, startPoint y: 92, endPoint x: 438, endPoint y: 105, distance: 12.2
click at [437, 94] on input "服務人員姓名/編號" at bounding box center [466, 96] width 125 height 16
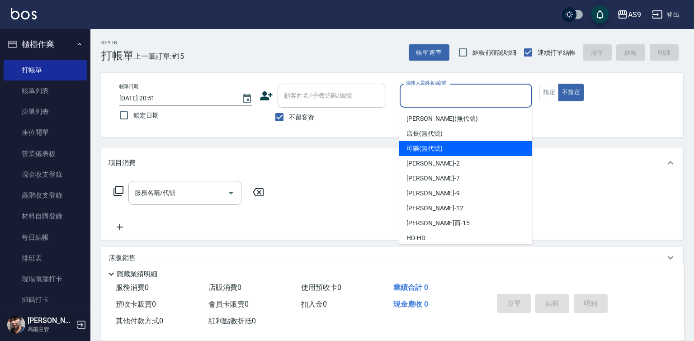
click at [430, 148] on span "可樂 (無代號)" at bounding box center [425, 149] width 36 height 10
type input "可樂(無代號)"
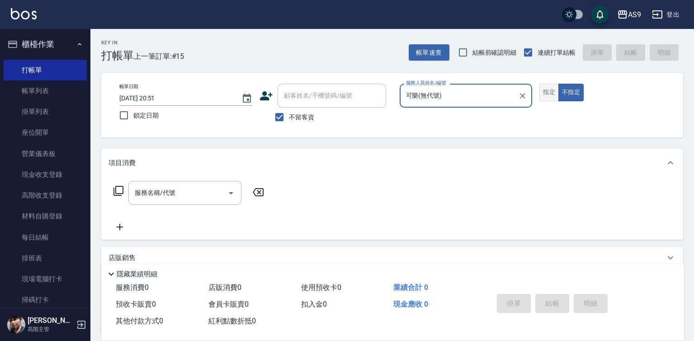
click at [554, 96] on button "指定" at bounding box center [549, 93] width 19 height 18
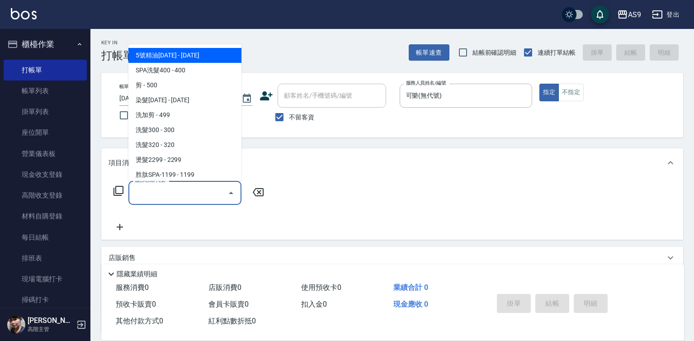
click at [149, 194] on input "服務名稱/代號" at bounding box center [178, 193] width 91 height 16
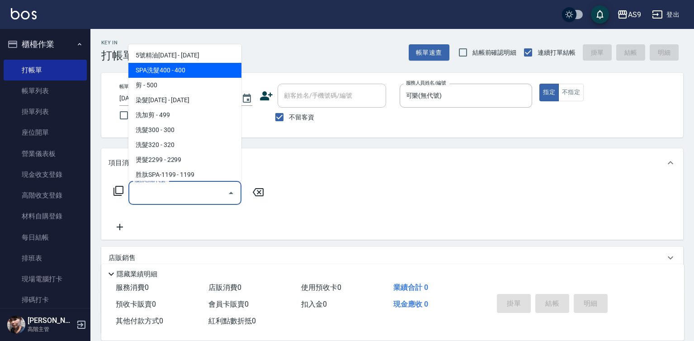
click at [175, 70] on span "SPA洗髮400 - 400" at bounding box center [184, 70] width 113 height 15
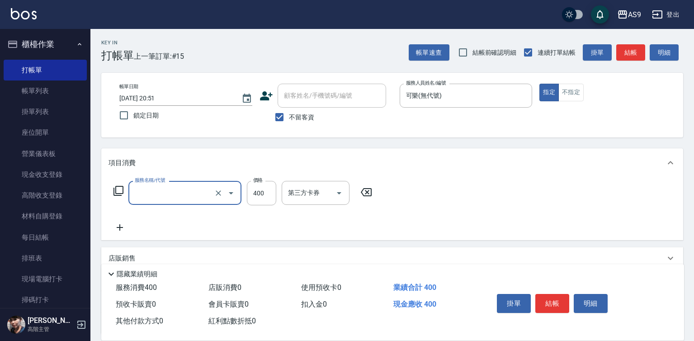
type input "SPA洗髮400(SPA洗髮400)"
click at [553, 296] on button "結帳" at bounding box center [553, 303] width 34 height 19
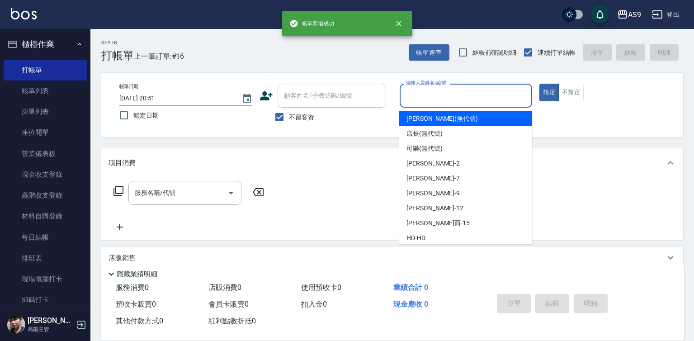
click at [441, 99] on input "服務人員姓名/編號" at bounding box center [466, 96] width 125 height 16
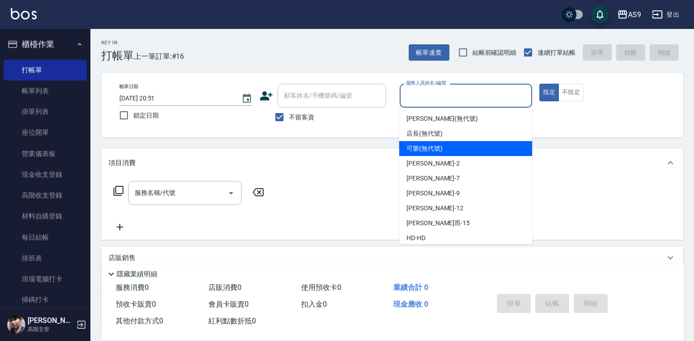
click at [437, 147] on span "可樂 (無代號)" at bounding box center [425, 149] width 36 height 10
type input "可樂(無代號)"
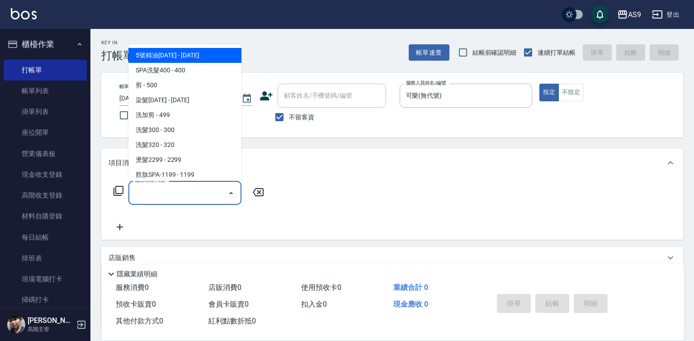
click at [190, 191] on input "服務名稱/代號" at bounding box center [178, 193] width 91 height 16
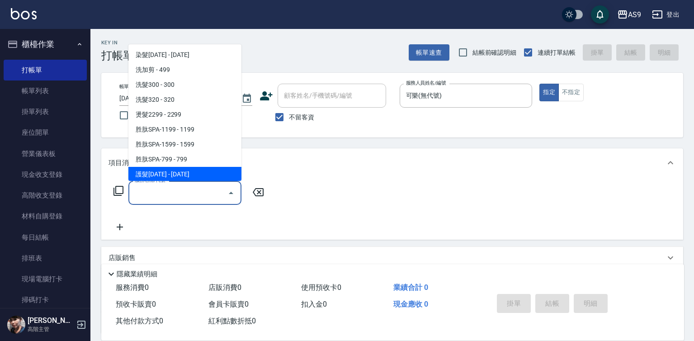
scroll to position [90, 0]
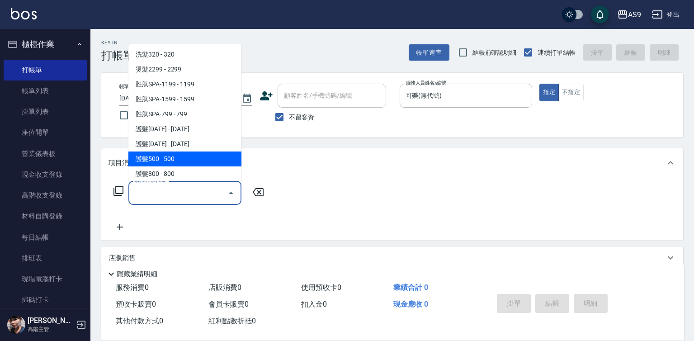
click at [175, 161] on span "護髮500 - 500" at bounding box center [184, 159] width 113 height 15
type input "護髮500(護髮500)"
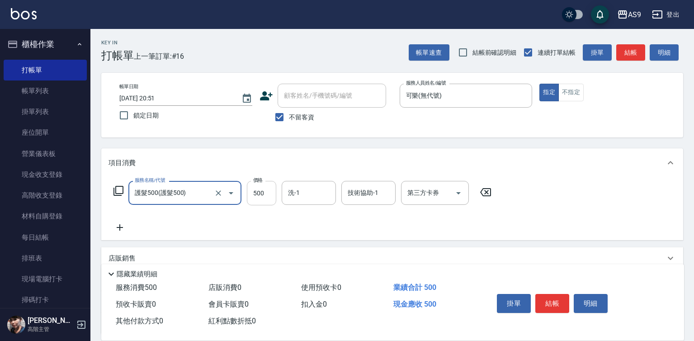
click at [252, 197] on input "500" at bounding box center [261, 193] width 29 height 24
type input "650"
click at [559, 299] on button "結帳" at bounding box center [553, 303] width 34 height 19
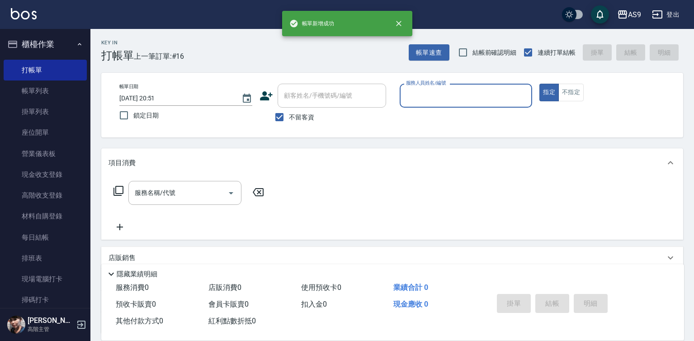
click at [428, 87] on div "服務人員姓名/編號 服務人員姓名/編號" at bounding box center [466, 96] width 133 height 24
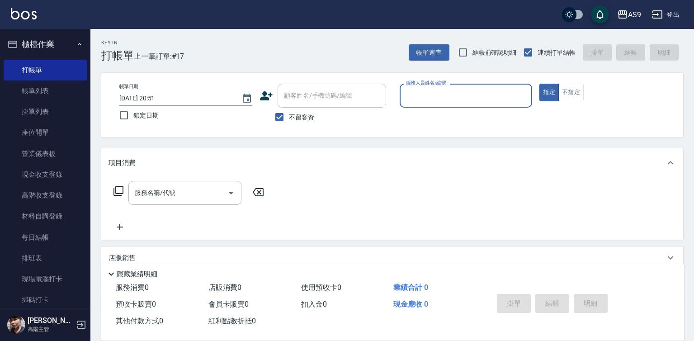
click at [421, 92] on input "服務人員姓名/編號" at bounding box center [466, 96] width 125 height 16
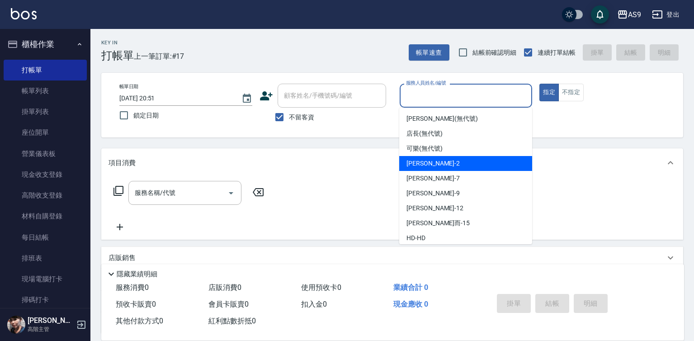
drag, startPoint x: 427, startPoint y: 151, endPoint x: 391, endPoint y: 156, distance: 36.1
click at [426, 151] on span "可樂 (無代號)" at bounding box center [425, 149] width 36 height 10
type input "可樂(無代號)"
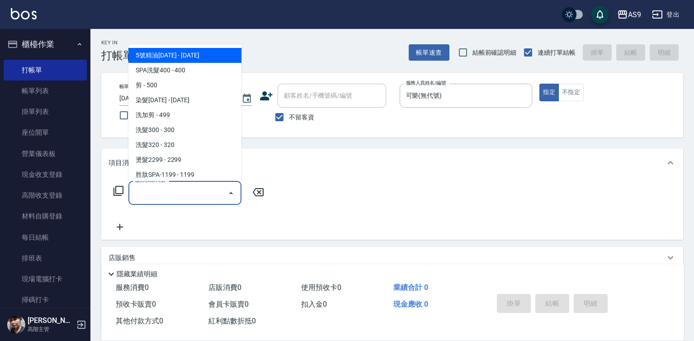
click at [192, 189] on input "服務名稱/代號" at bounding box center [178, 193] width 91 height 16
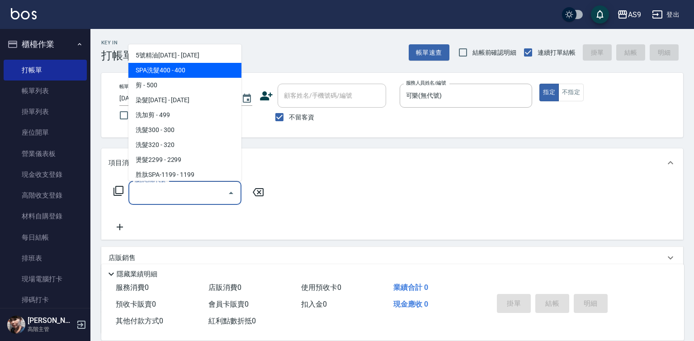
click at [175, 74] on span "SPA洗髮400 - 400" at bounding box center [184, 70] width 113 height 15
type input "SPA洗髮400(SPA洗髮400)"
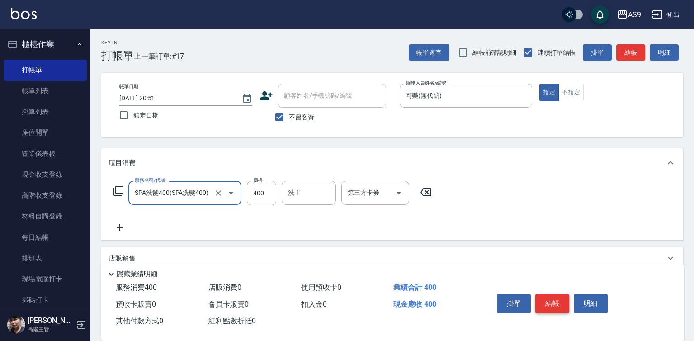
click at [547, 299] on button "結帳" at bounding box center [553, 303] width 34 height 19
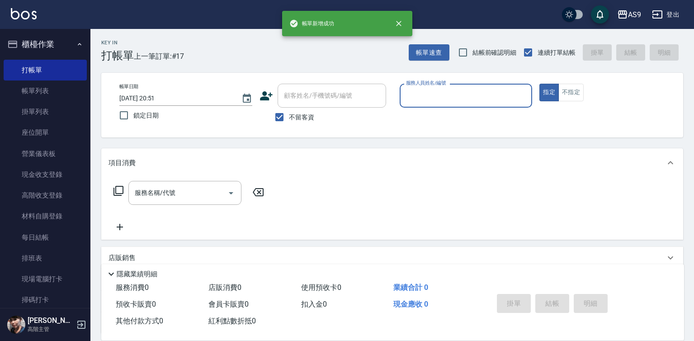
click at [418, 93] on input "服務人員姓名/編號" at bounding box center [466, 96] width 125 height 16
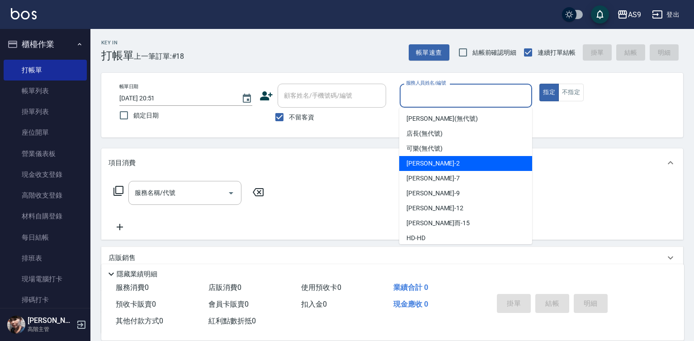
drag, startPoint x: 417, startPoint y: 149, endPoint x: 343, endPoint y: 160, distance: 75.1
click at [416, 149] on span "可樂 (無代號)" at bounding box center [425, 149] width 36 height 10
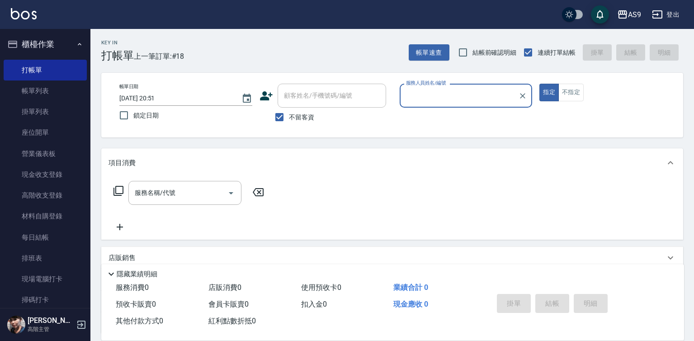
type input "可樂(無代號)"
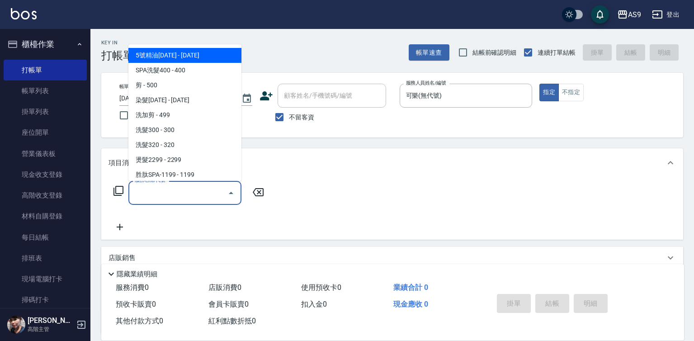
click at [161, 190] on input "服務名稱/代號" at bounding box center [178, 193] width 91 height 16
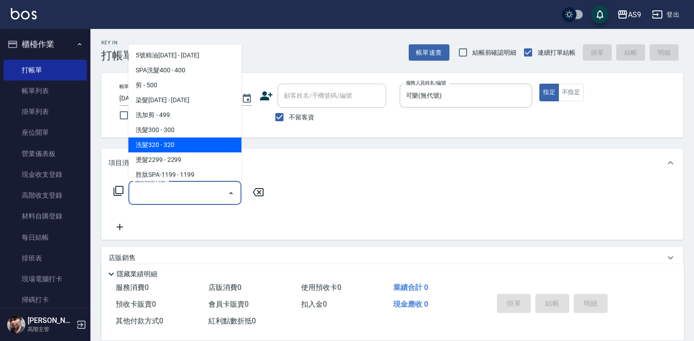
click at [157, 145] on span "洗髮320 - 320" at bounding box center [184, 145] width 113 height 15
type input "洗髮320(洗髮320)"
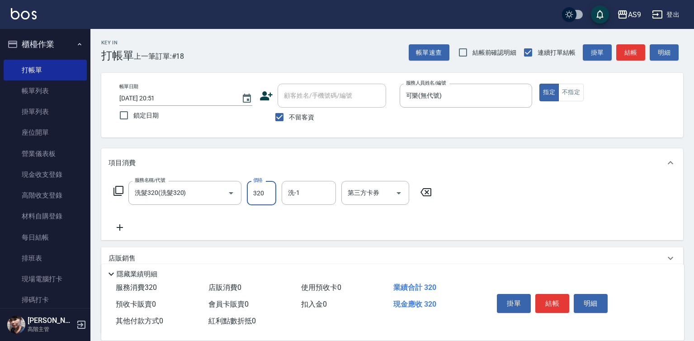
click at [268, 200] on input "320" at bounding box center [261, 193] width 29 height 24
type input "272"
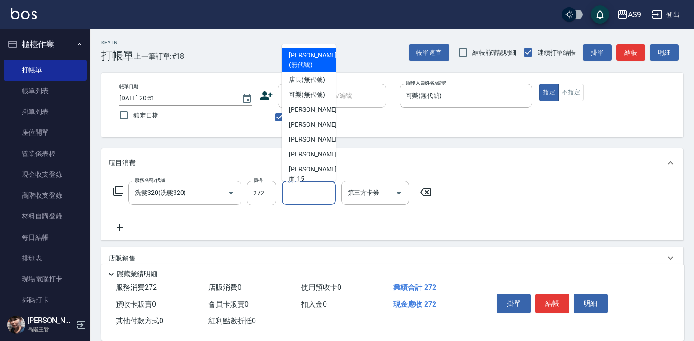
click at [311, 197] on input "洗-1" at bounding box center [309, 193] width 46 height 16
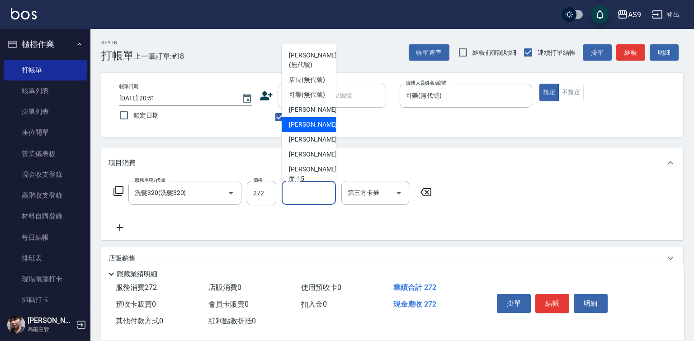
click at [314, 132] on div "Peggy -7" at bounding box center [309, 124] width 54 height 15
type input "Peggy-7"
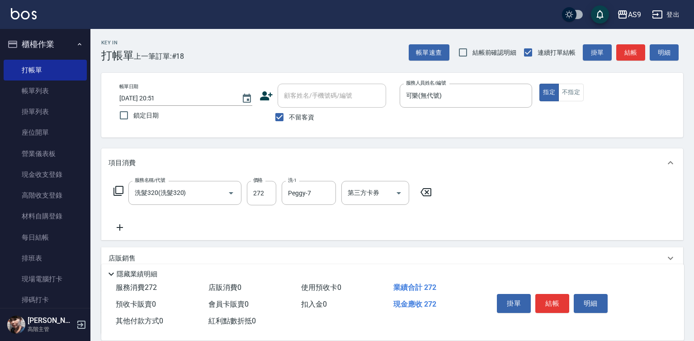
click at [562, 310] on div "掛單 結帳 明細" at bounding box center [553, 304] width 118 height 29
click at [554, 301] on button "結帳" at bounding box center [553, 303] width 34 height 19
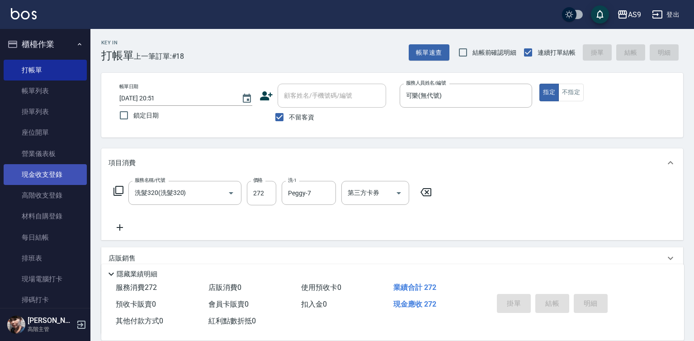
type input "2025/10/15 20:52"
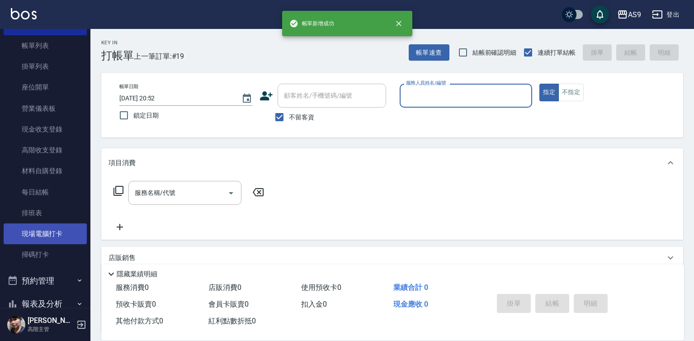
scroll to position [180, 0]
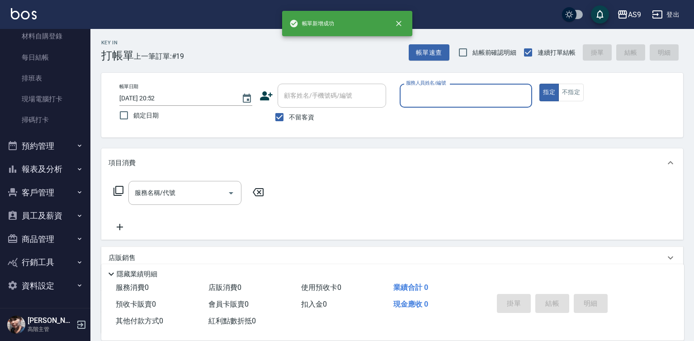
drag, startPoint x: 56, startPoint y: 169, endPoint x: 54, endPoint y: 175, distance: 6.6
click at [56, 169] on button "報表及分析" at bounding box center [45, 169] width 83 height 24
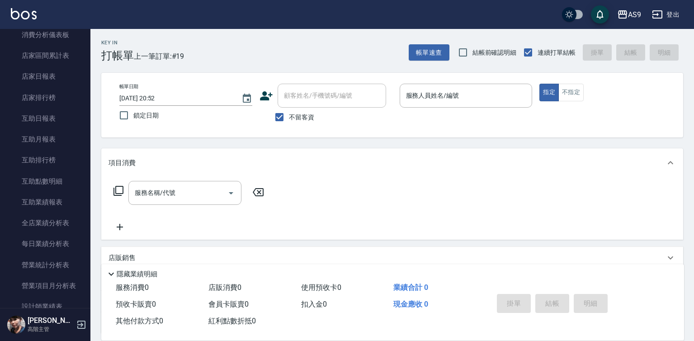
scroll to position [542, 0]
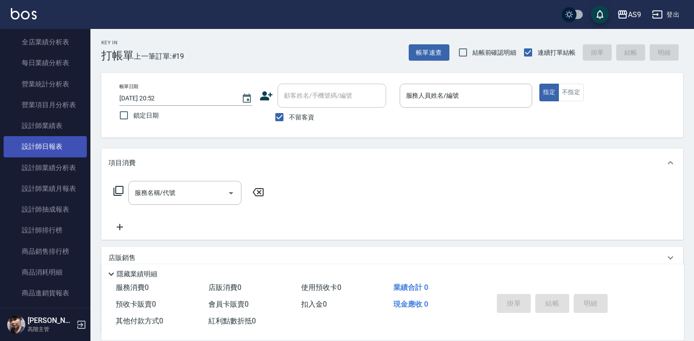
click at [55, 151] on link "設計師日報表" at bounding box center [45, 146] width 83 height 21
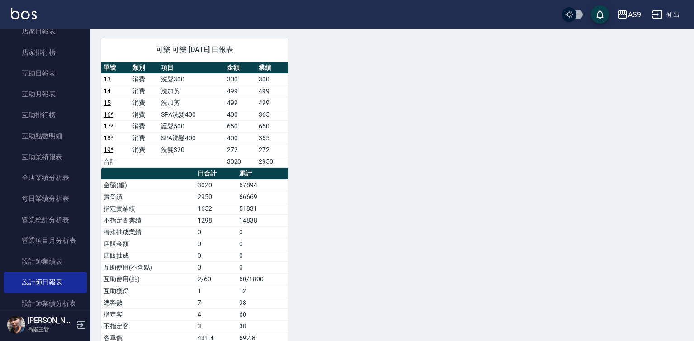
scroll to position [383, 0]
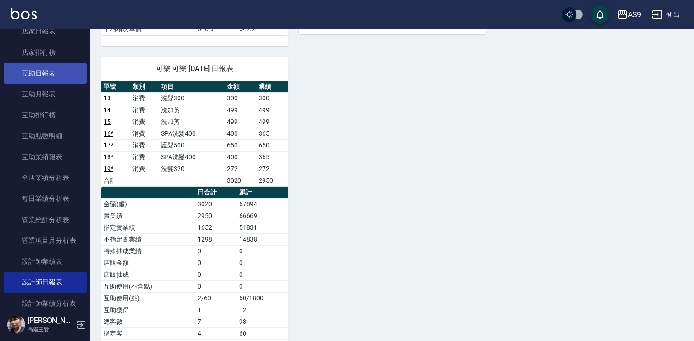
click at [54, 67] on link "互助日報表" at bounding box center [45, 73] width 83 height 21
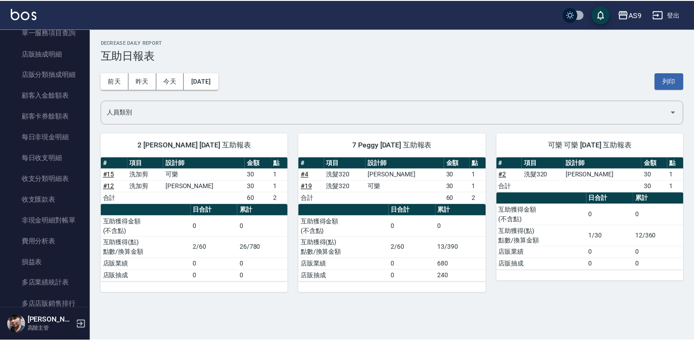
scroll to position [912, 0]
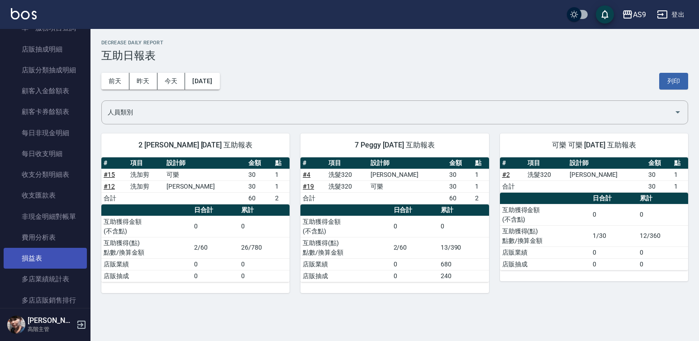
click at [49, 260] on link "損益表" at bounding box center [45, 258] width 83 height 21
